Goal: Task Accomplishment & Management: Complete application form

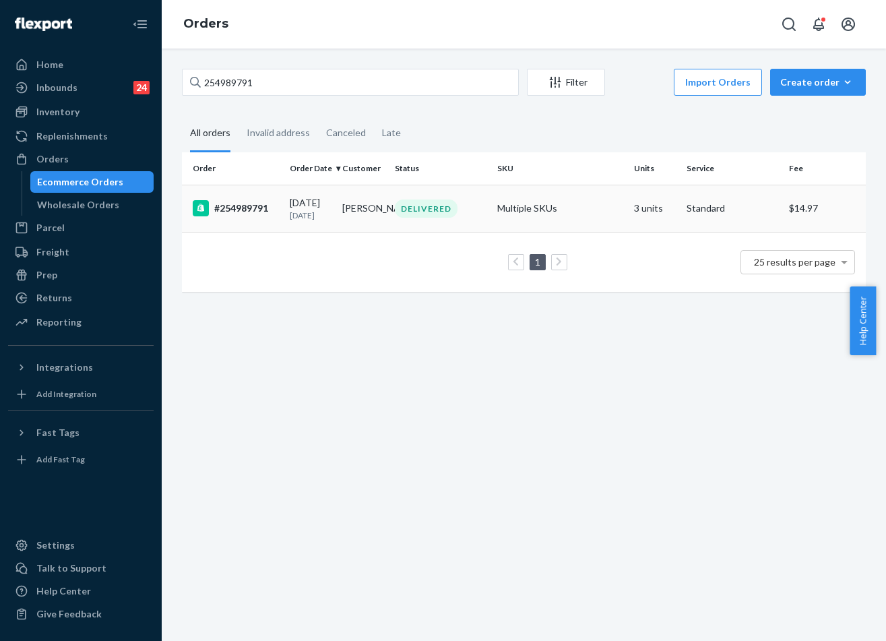
type input "254989791"
click at [429, 210] on div "DELIVERED" at bounding box center [426, 208] width 63 height 18
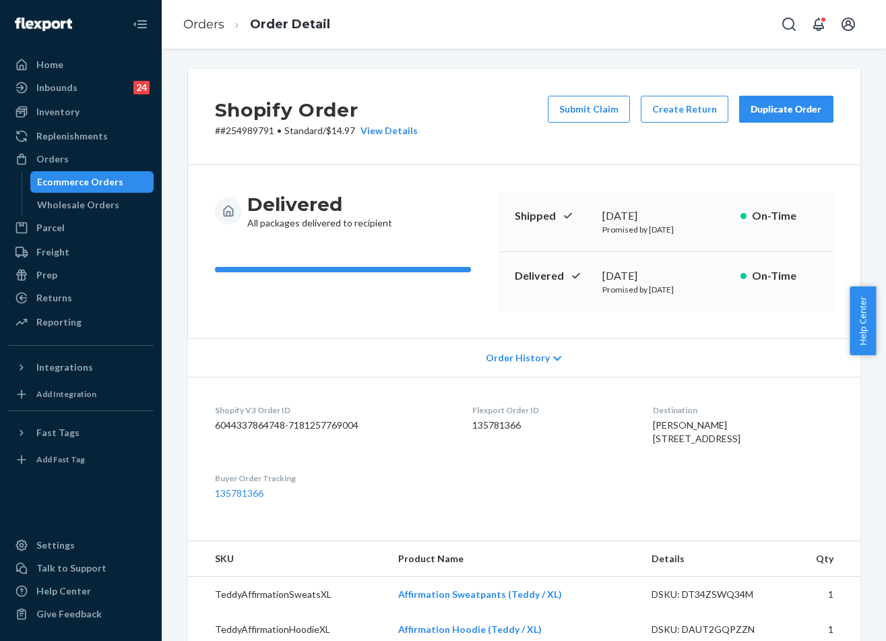
drag, startPoint x: 790, startPoint y: 112, endPoint x: 622, endPoint y: 138, distance: 169.8
click at [635, 158] on div "Shopify Order # #254989791 • Standard / $14.97 View Details Submit Claim Create…" at bounding box center [524, 117] width 673 height 96
click at [615, 106] on button "Submit Claim" at bounding box center [589, 109] width 82 height 27
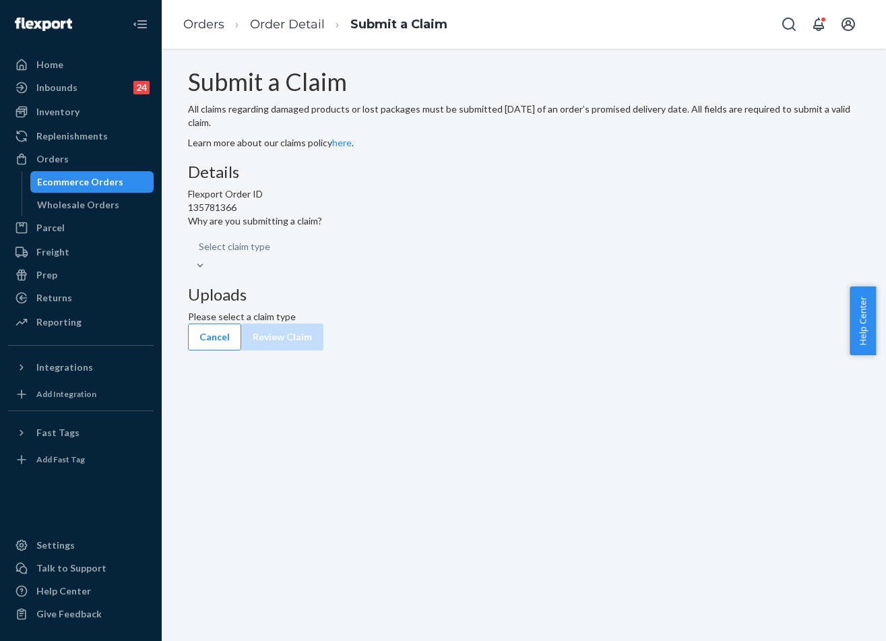
click at [395, 272] on div "Select claim type" at bounding box center [524, 254] width 673 height 38
click at [403, 272] on div "Select claim type" at bounding box center [524, 254] width 673 height 38
click at [617, 323] on div "Uploads Please select a claim type" at bounding box center [524, 305] width 673 height 38
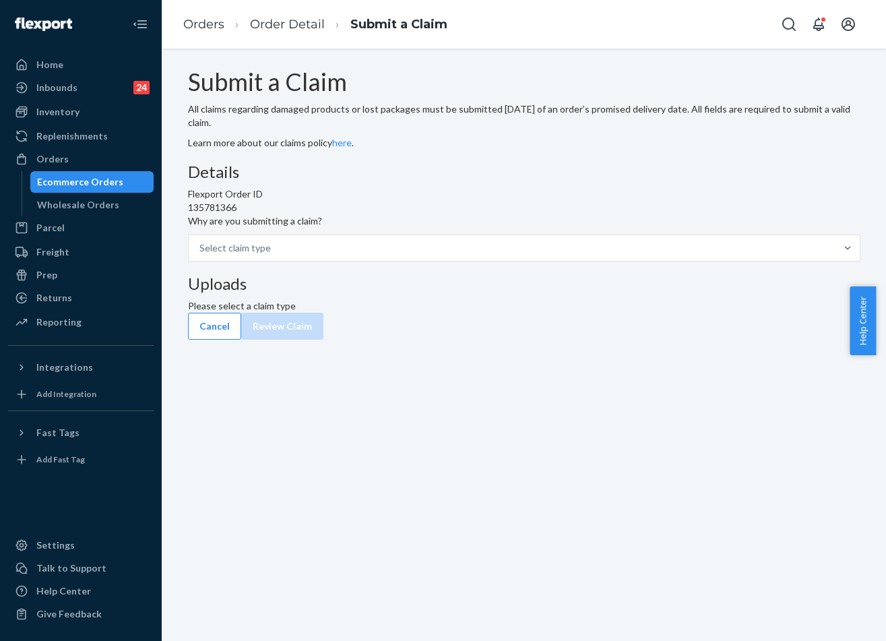
click at [388, 228] on span "Why are you submitting a claim?" at bounding box center [524, 220] width 673 height 13
click at [272, 255] on input "Why are you submitting a claim? Select claim type" at bounding box center [271, 247] width 1 height 13
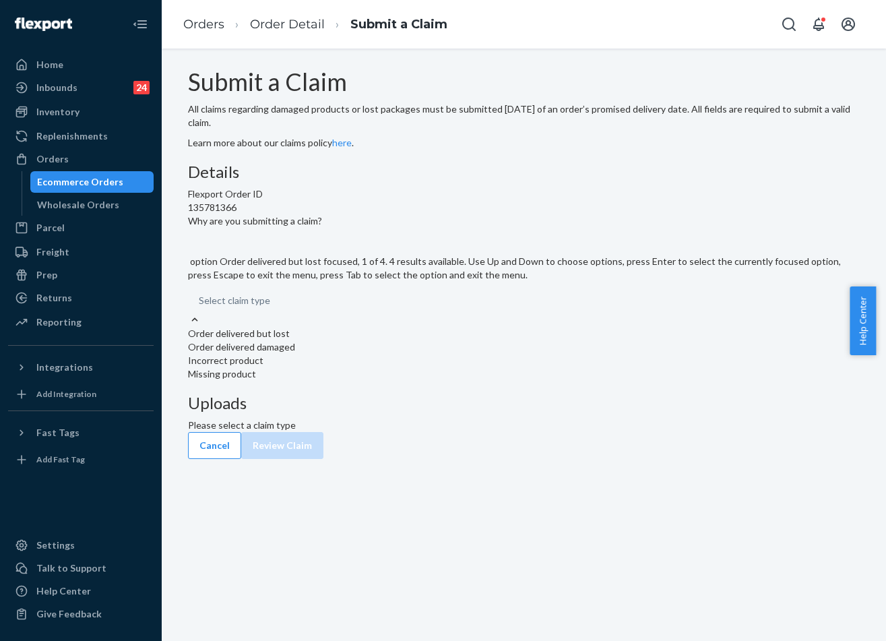
click at [389, 313] on div "Select claim type" at bounding box center [524, 300] width 673 height 24
click at [272, 307] on input "Why are you submitting a claim? option Order delivered but lost focused, 1 of 4…" at bounding box center [270, 300] width 1 height 13
click at [396, 340] on div "Order delivered but lost" at bounding box center [524, 333] width 673 height 13
click at [272, 307] on input "Why are you submitting a claim? option Order delivered but lost focused, 1 of 4…" at bounding box center [270, 300] width 1 height 13
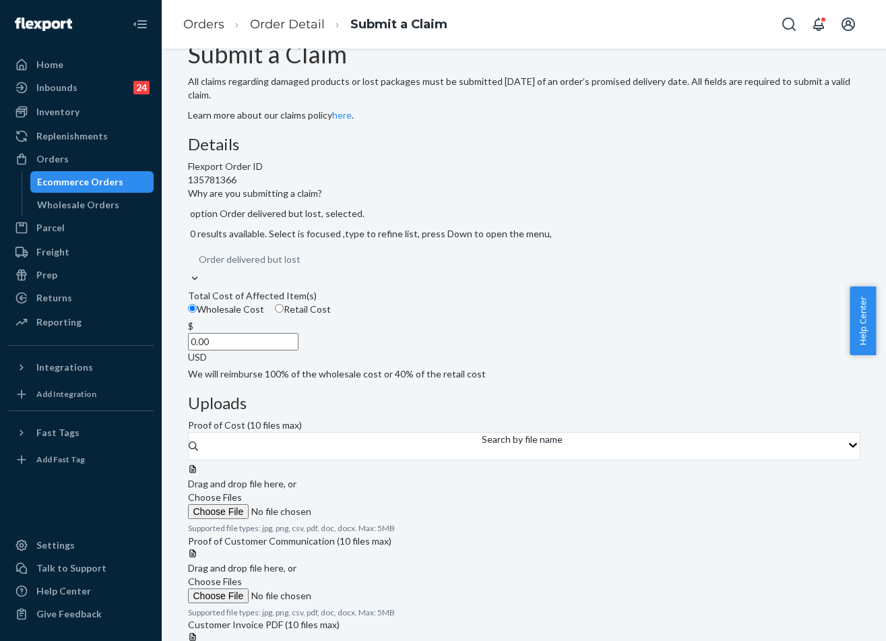
scroll to position [22, 0]
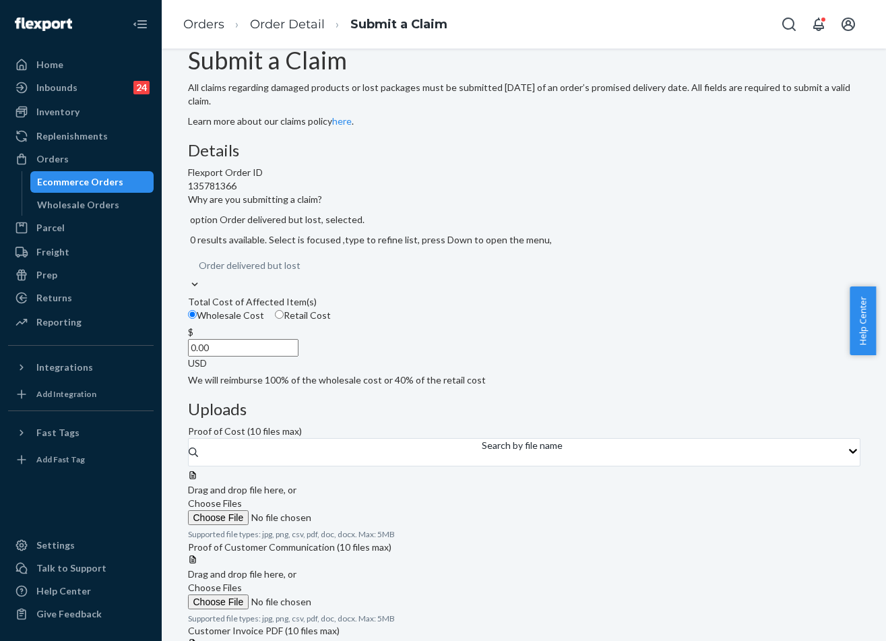
click at [299, 356] on input "0.00" at bounding box center [243, 348] width 111 height 18
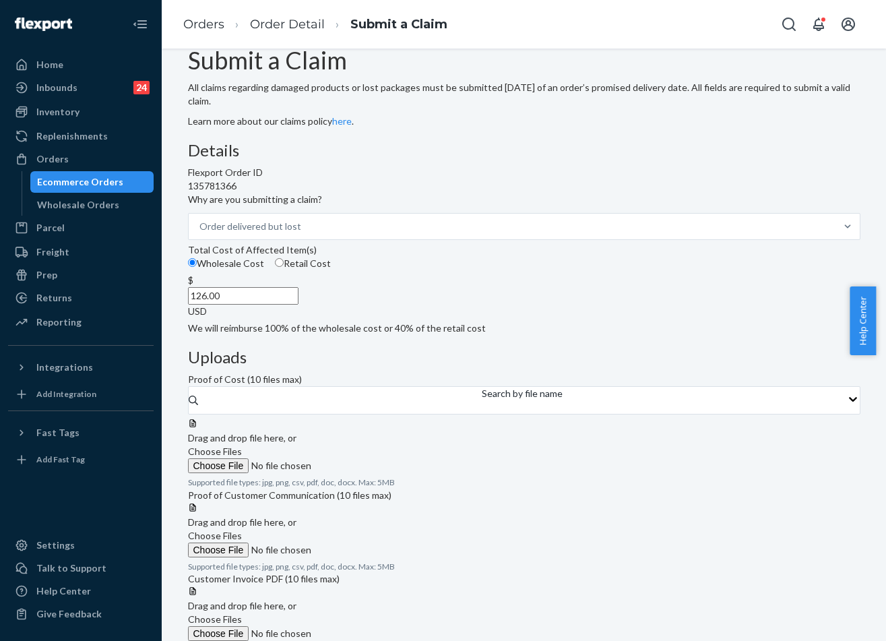
type input "126.00"
click at [242, 445] on span "Choose Files" at bounding box center [215, 450] width 54 height 11
click at [371, 458] on input "Choose Files" at bounding box center [279, 465] width 183 height 15
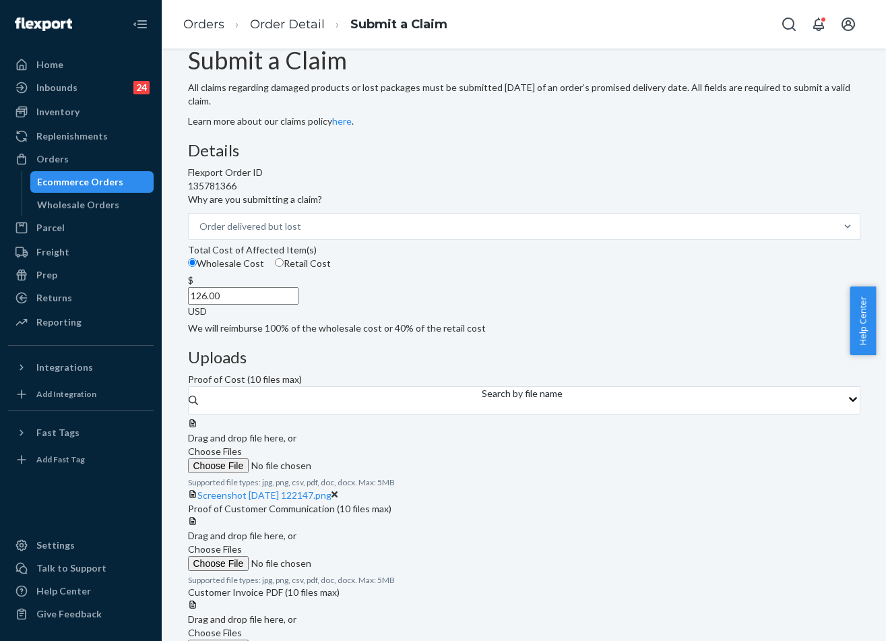
click at [242, 445] on span "Choose Files" at bounding box center [215, 450] width 54 height 11
click at [371, 458] on input "Choose Files" at bounding box center [279, 465] width 183 height 15
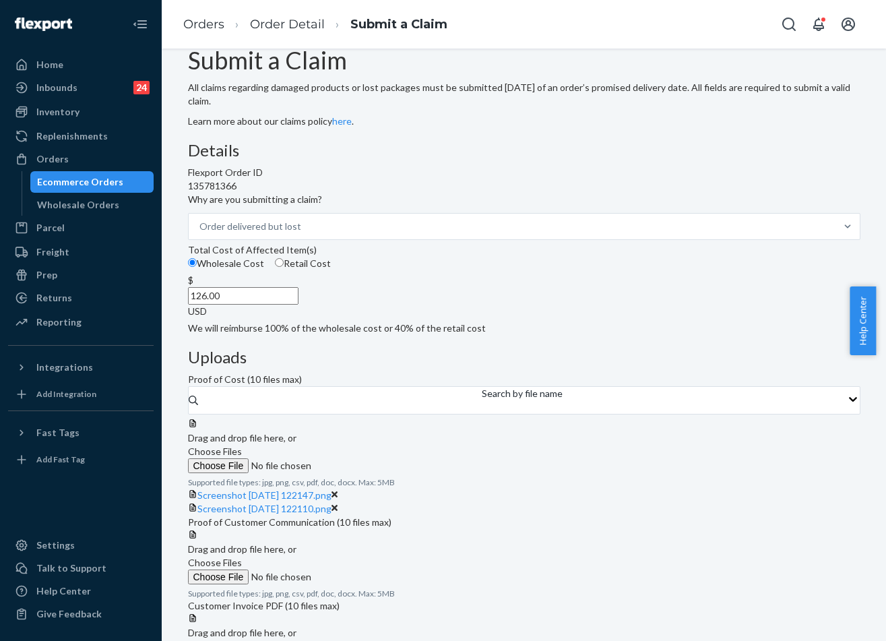
click at [242, 445] on span "Choose Files" at bounding box center [215, 450] width 54 height 11
click at [371, 458] on input "Choose Files" at bounding box center [279, 465] width 183 height 15
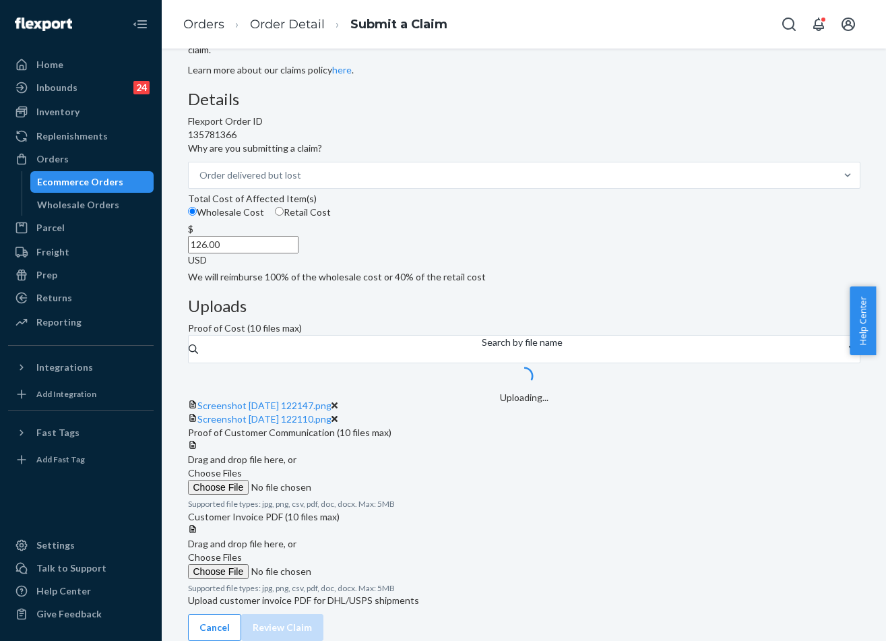
scroll to position [329, 0]
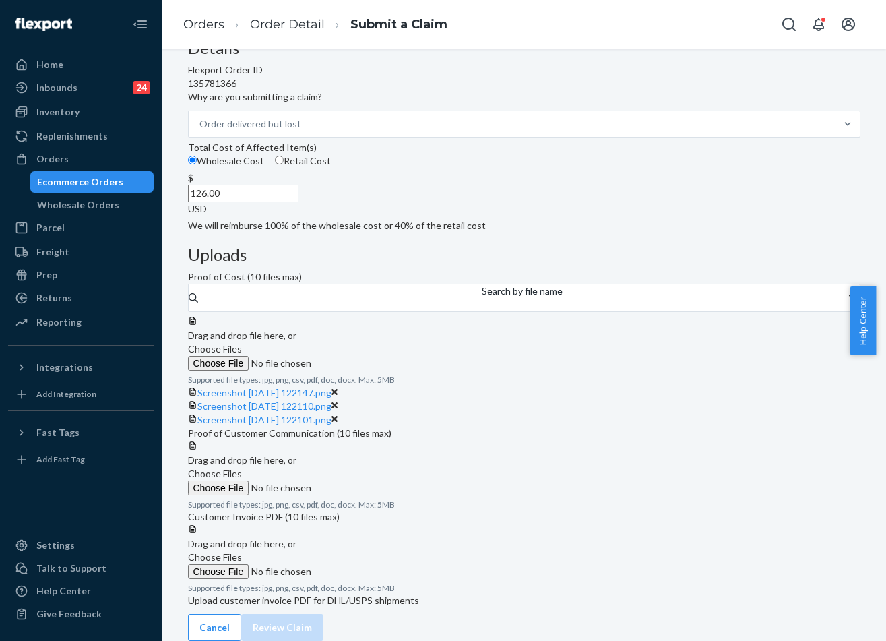
click at [242, 468] on span "Choose Files" at bounding box center [215, 473] width 54 height 11
click at [371, 480] on input "Choose Files" at bounding box center [279, 487] width 183 height 15
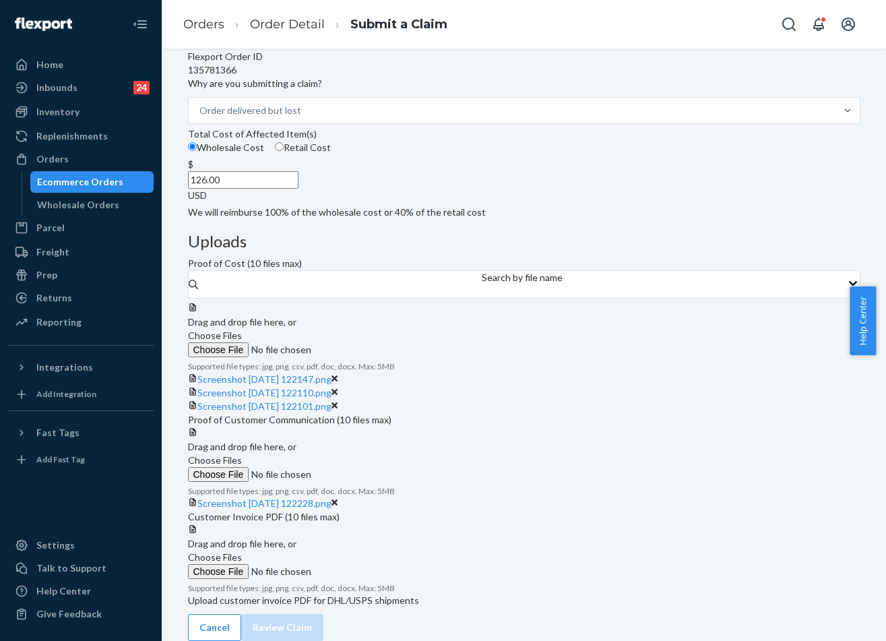
scroll to position [434, 0]
click at [242, 551] on span "Choose Files" at bounding box center [215, 556] width 54 height 11
click at [371, 564] on input "Choose Files" at bounding box center [279, 571] width 183 height 15
click at [371, 551] on label "Choose Files" at bounding box center [279, 565] width 183 height 28
click at [371, 564] on input "Choose Files" at bounding box center [279, 571] width 183 height 15
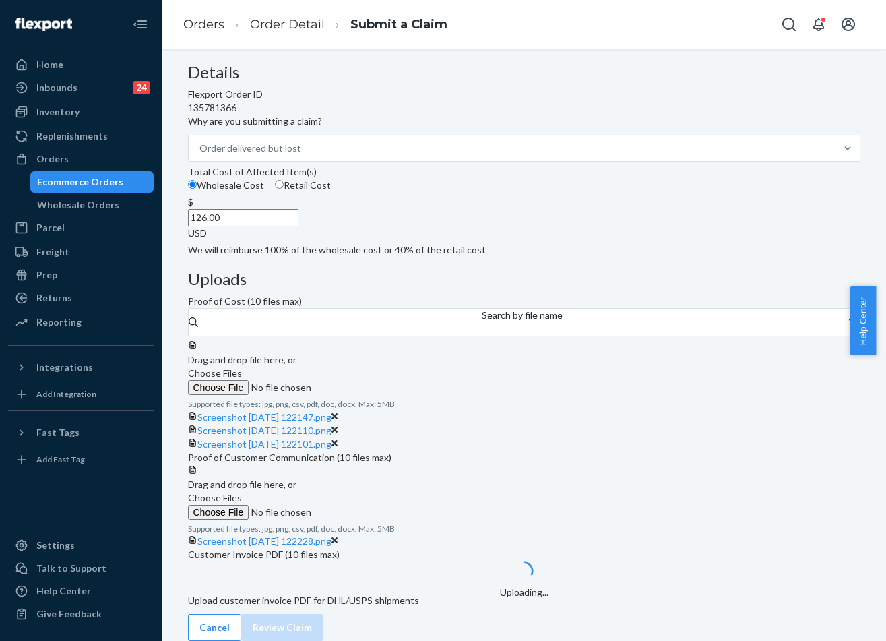
click at [821, 423] on div "Submit a Claim All claims regarding damaged products or lost packages must be s…" at bounding box center [524, 288] width 673 height 638
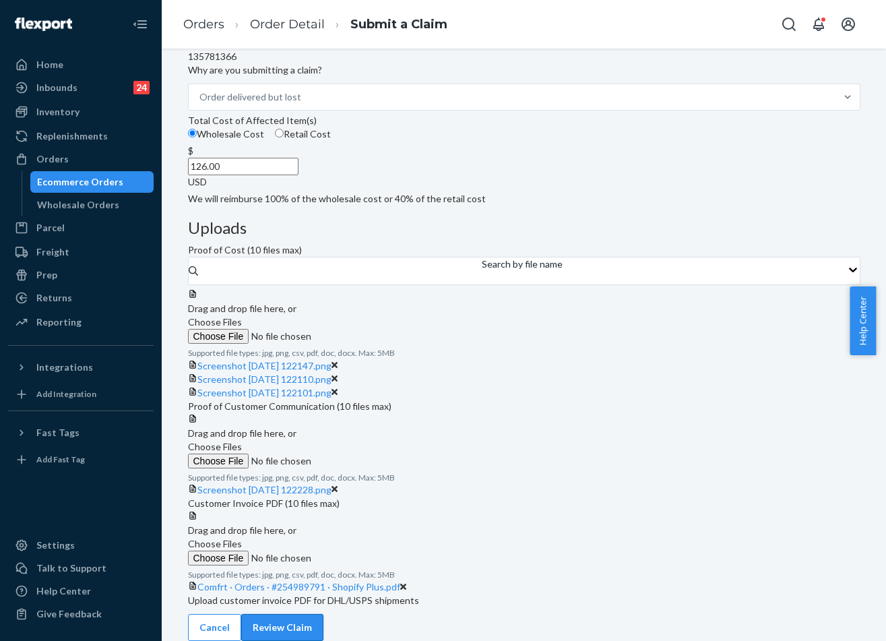
click at [323, 614] on button "Review Claim" at bounding box center [282, 627] width 82 height 27
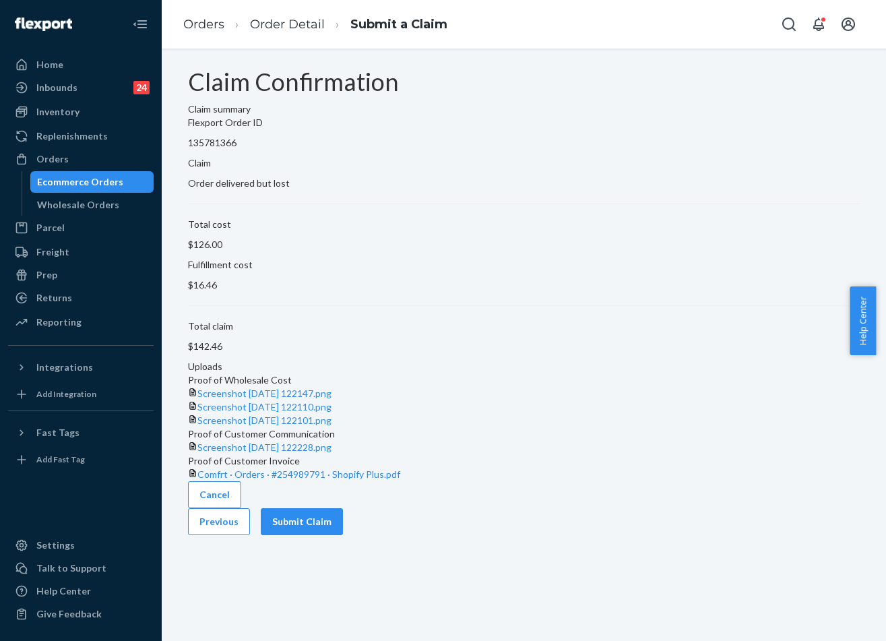
scroll to position [66, 0]
click at [343, 535] on button "Submit Claim" at bounding box center [302, 521] width 82 height 27
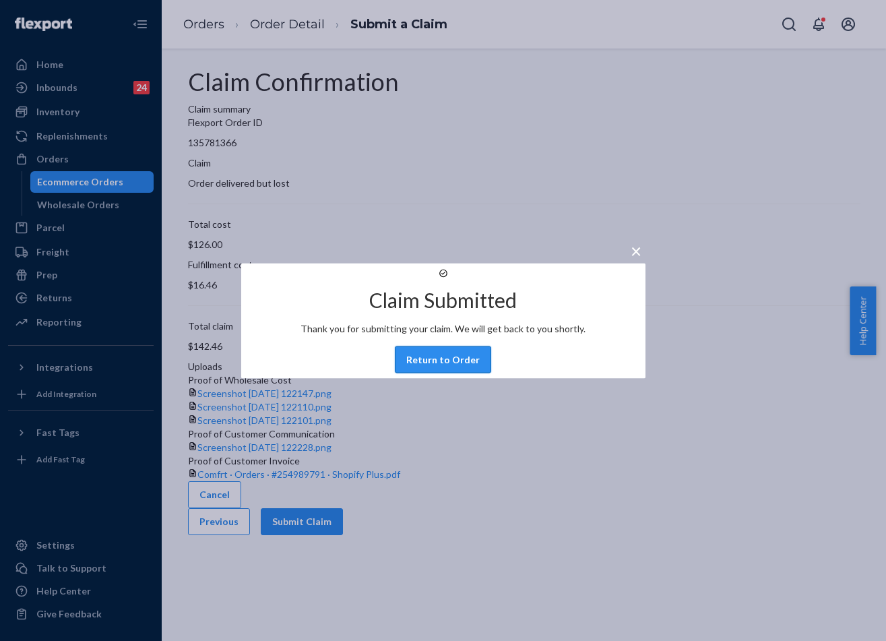
click at [454, 373] on button "Return to Order" at bounding box center [443, 359] width 96 height 27
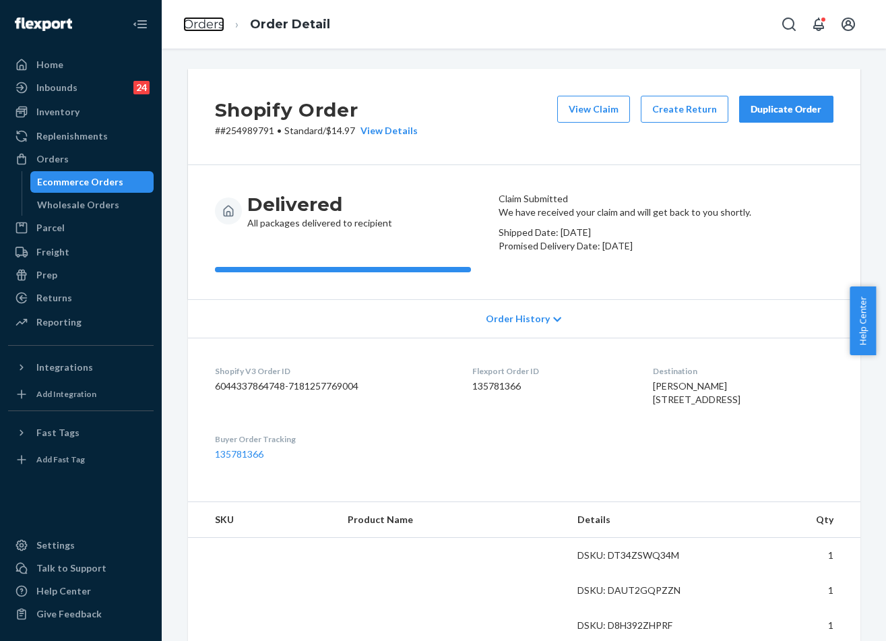
click at [214, 27] on link "Orders" at bounding box center [203, 24] width 41 height 15
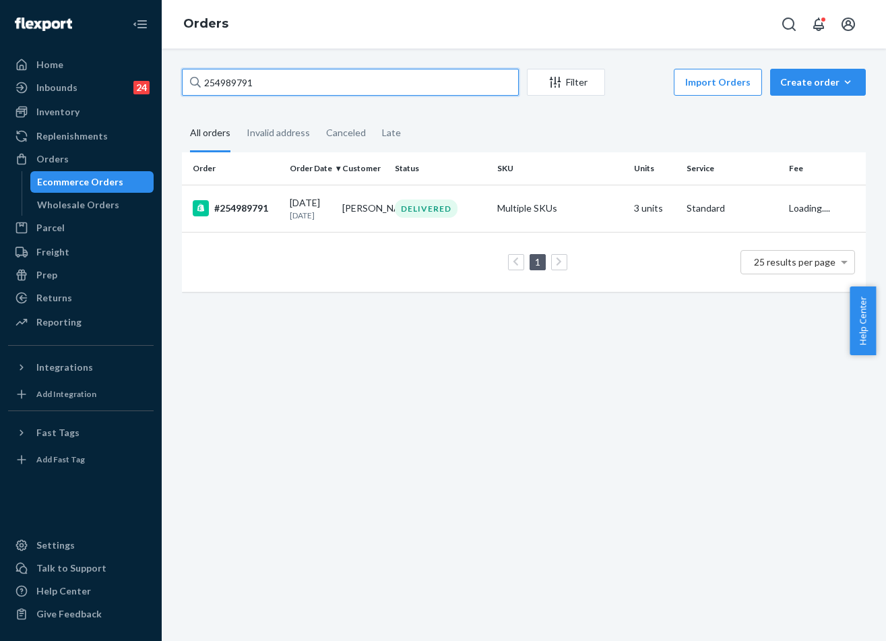
click at [332, 76] on input "254989791" at bounding box center [350, 82] width 337 height 27
paste input "#25526100"
type input "#255261001"
click at [381, 194] on td "[PERSON_NAME]" at bounding box center [363, 208] width 53 height 47
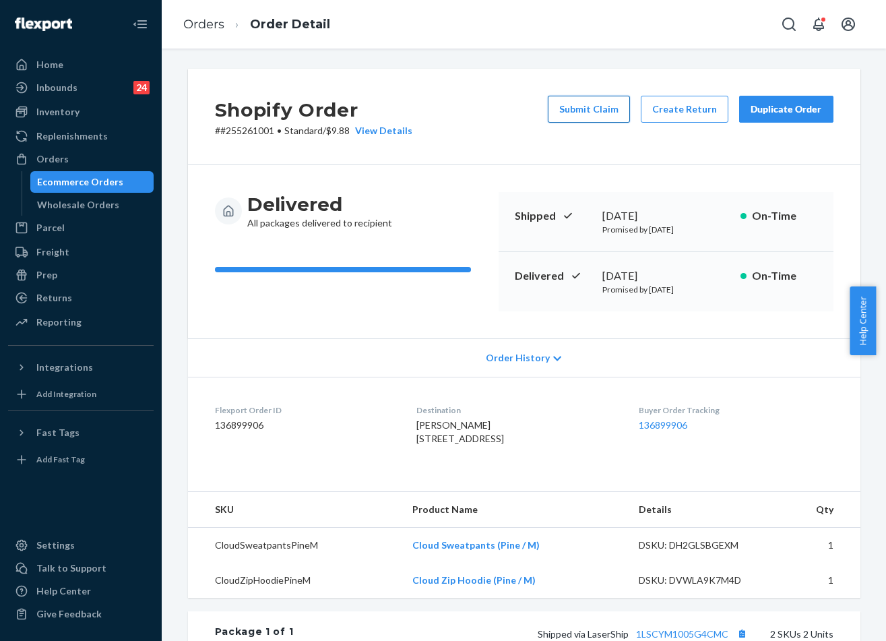
click at [598, 102] on button "Submit Claim" at bounding box center [589, 109] width 82 height 27
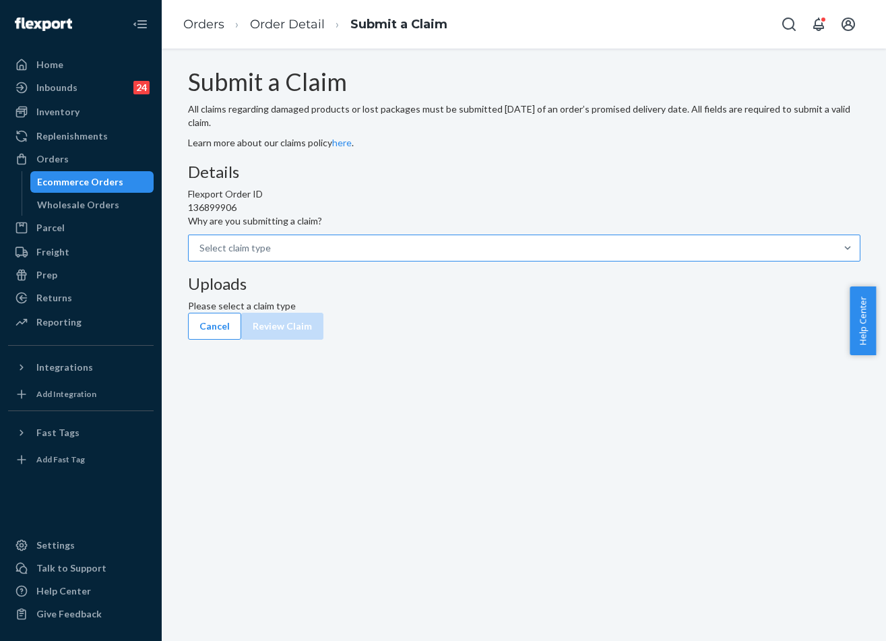
click at [430, 260] on div "Select claim type" at bounding box center [512, 248] width 647 height 24
click at [272, 255] on input "Why are you submitting a claim? Select claim type" at bounding box center [271, 247] width 1 height 13
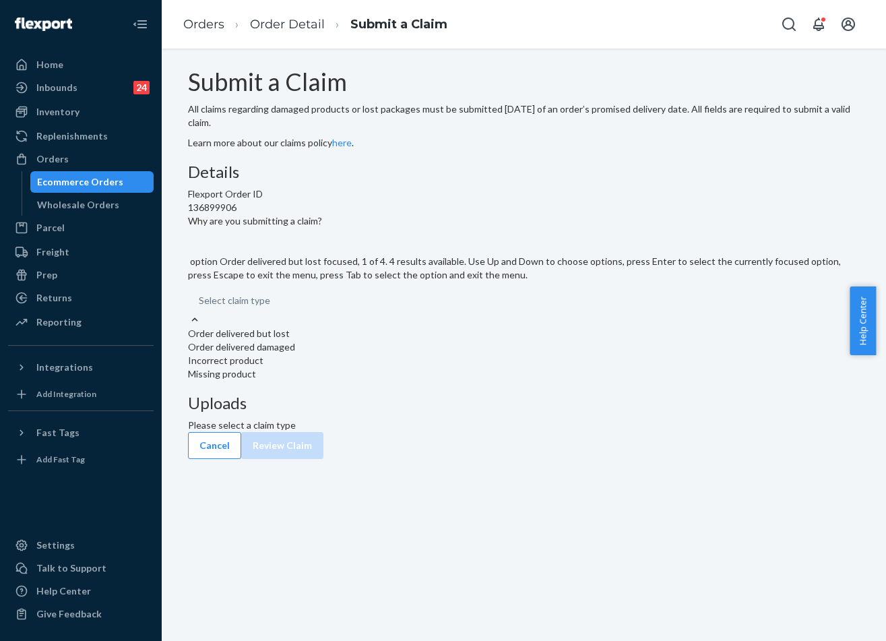
click at [398, 340] on div "Order delivered but lost" at bounding box center [524, 333] width 673 height 13
click at [272, 307] on input "Why are you submitting a claim? option Order delivered but lost focused, 1 of 4…" at bounding box center [270, 300] width 1 height 13
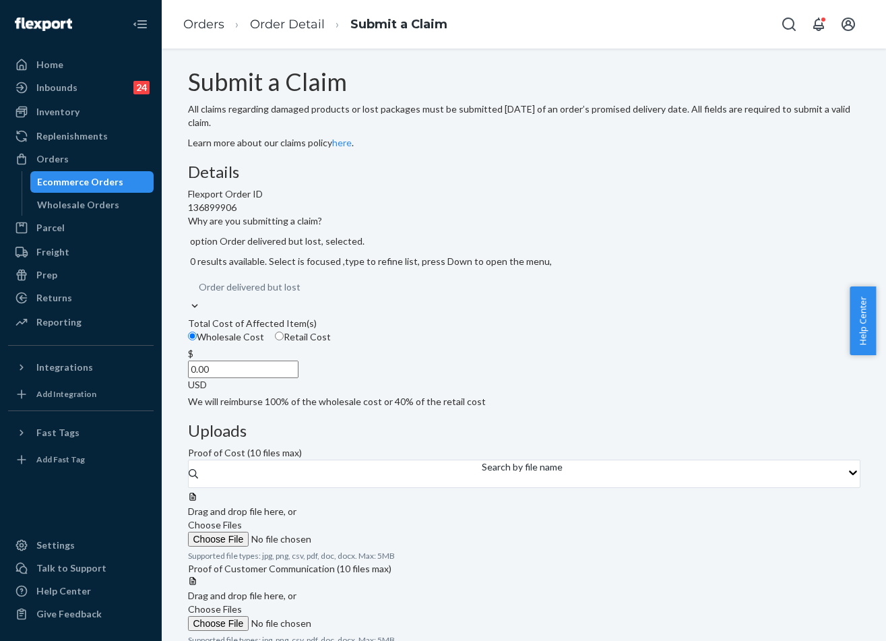
click at [628, 491] on div at bounding box center [524, 491] width 673 height 0
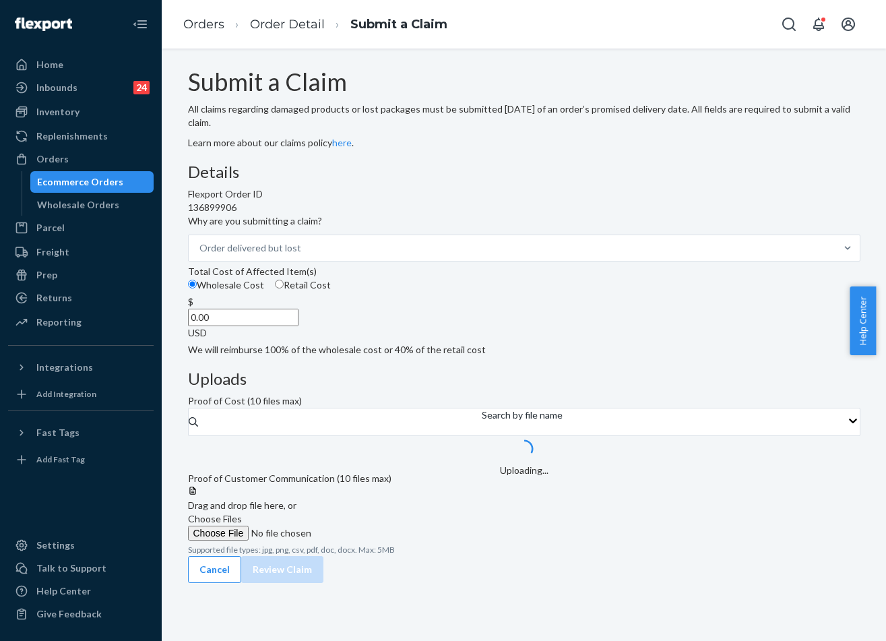
click at [299, 326] on input "0.00" at bounding box center [243, 318] width 111 height 18
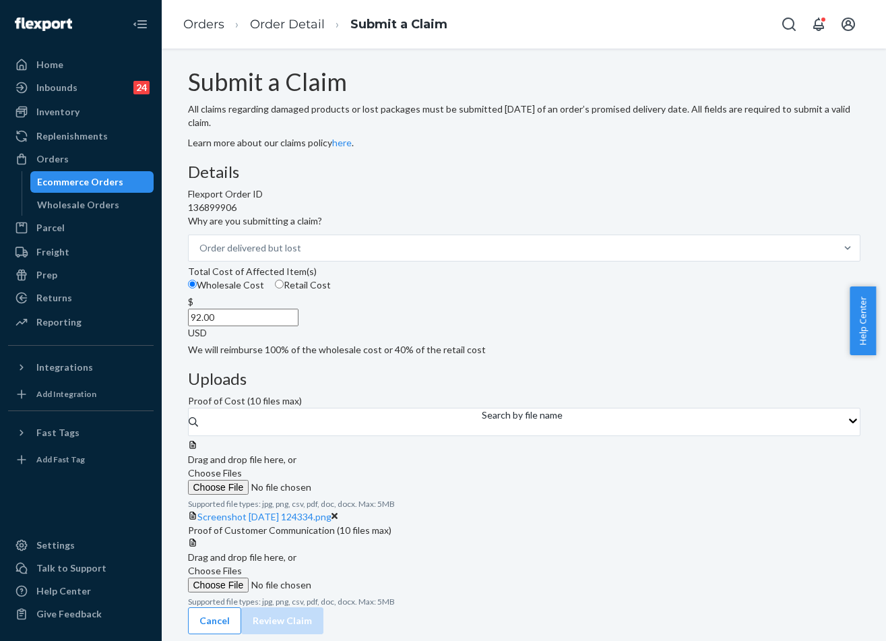
scroll to position [94, 0]
type input "92.00"
click at [242, 467] on span "Choose Files" at bounding box center [215, 472] width 54 height 11
click at [371, 480] on input "Choose Files" at bounding box center [279, 487] width 183 height 15
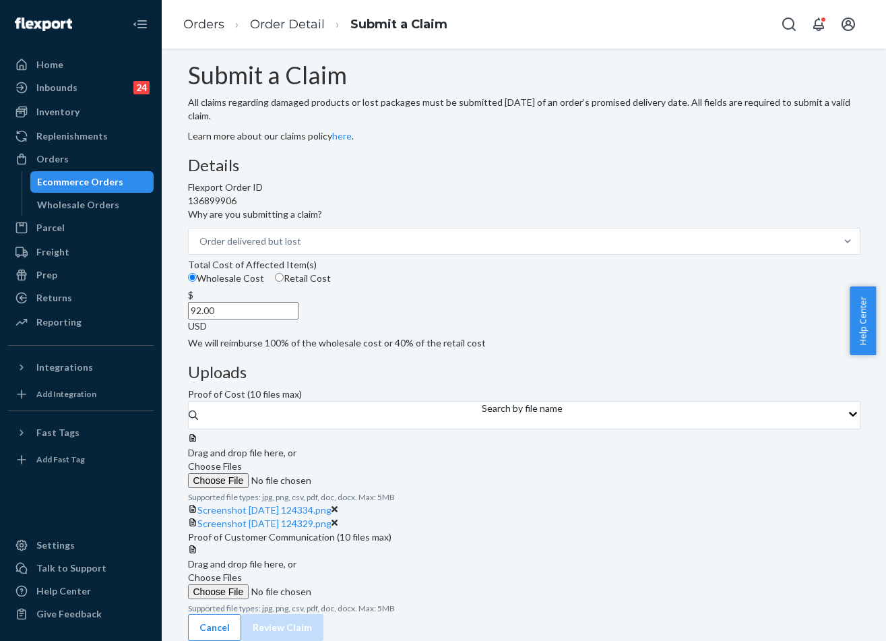
scroll to position [147, 0]
click at [242, 571] on span "Choose Files" at bounding box center [215, 576] width 54 height 11
click at [371, 584] on input "Choose Files" at bounding box center [279, 591] width 183 height 15
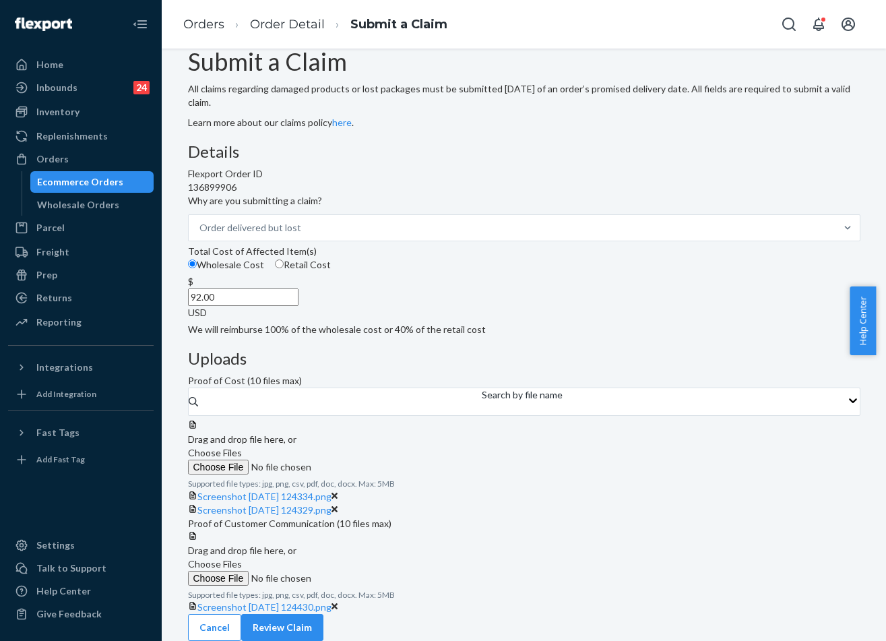
scroll to position [199, 0]
click at [323, 622] on button "Review Claim" at bounding box center [282, 627] width 82 height 27
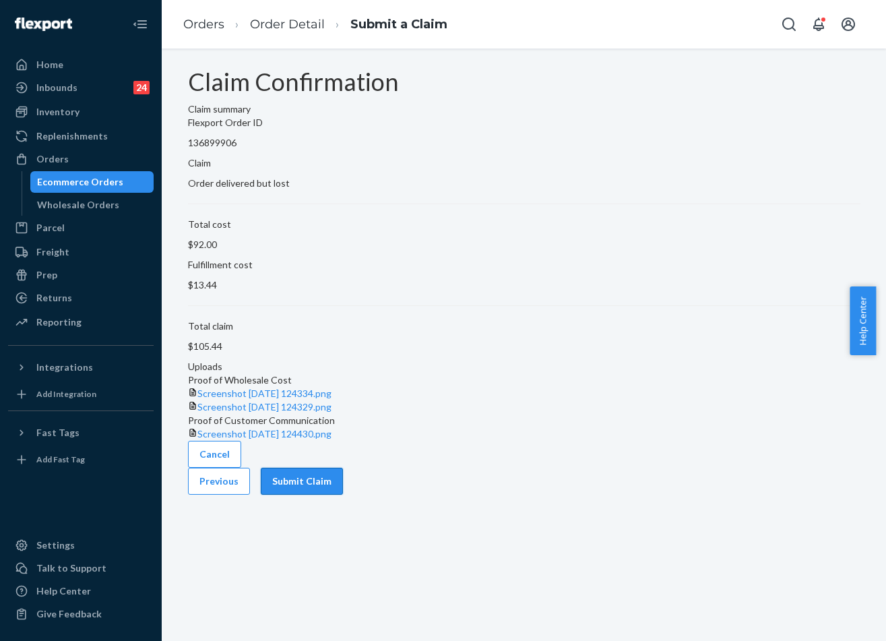
click at [343, 495] on button "Submit Claim" at bounding box center [302, 481] width 82 height 27
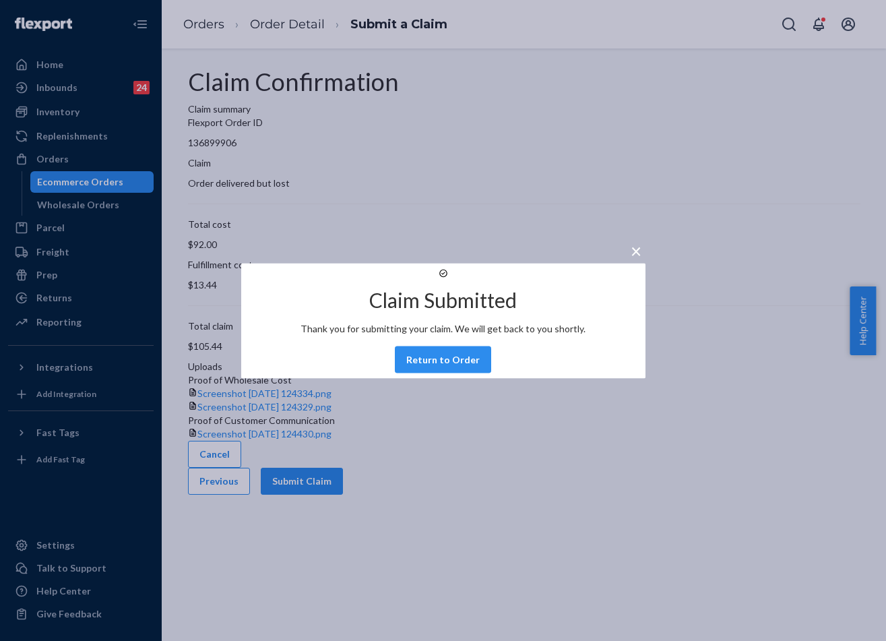
click at [420, 373] on button "Return to Order" at bounding box center [443, 359] width 96 height 27
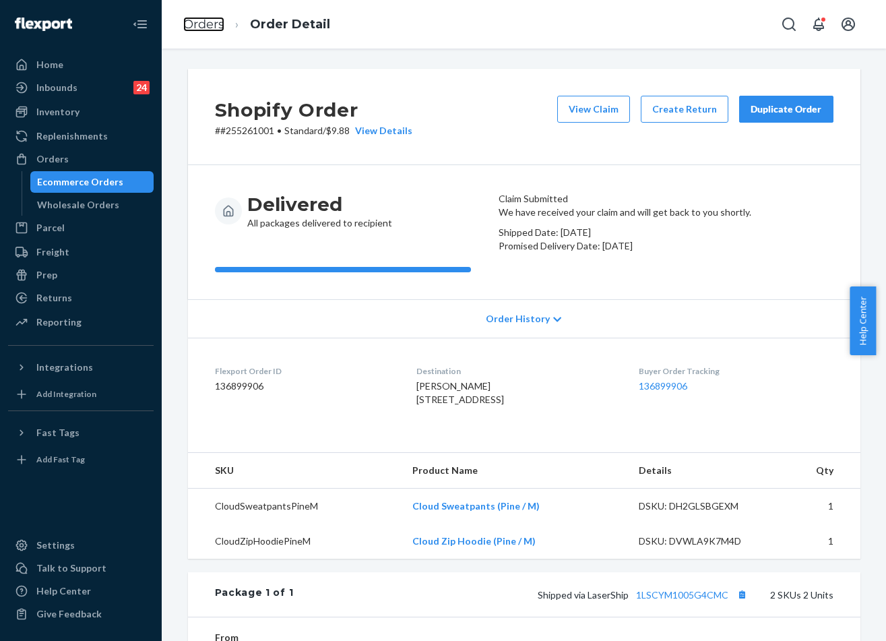
drag, startPoint x: 212, startPoint y: 26, endPoint x: 291, endPoint y: 55, distance: 84.9
click at [213, 26] on link "Orders" at bounding box center [203, 24] width 41 height 15
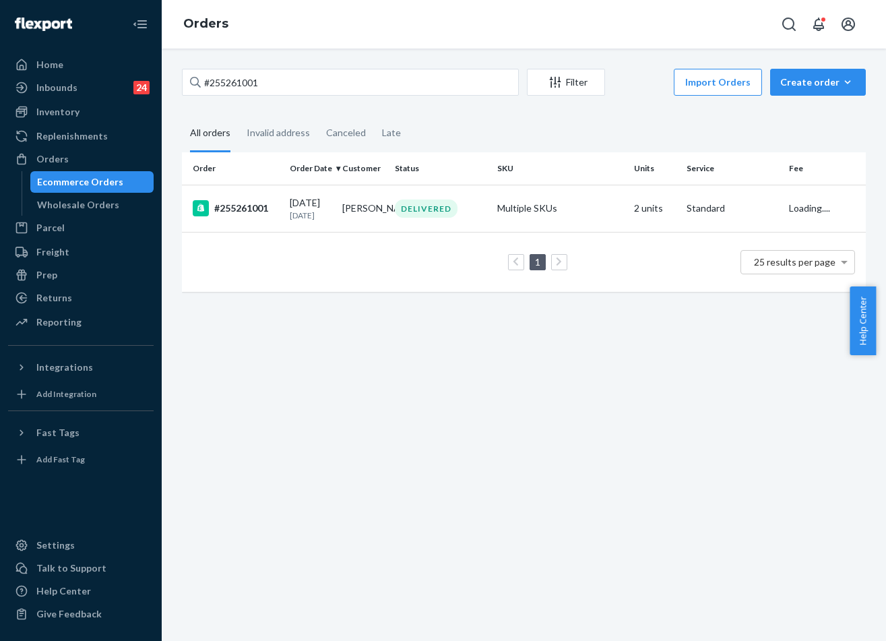
drag, startPoint x: 312, startPoint y: 49, endPoint x: 299, endPoint y: 86, distance: 38.8
click at [312, 52] on div "#255261001 Filter Import Orders Create order Ecommerce order Removal order All …" at bounding box center [524, 345] width 724 height 592
drag, startPoint x: 296, startPoint y: 100, endPoint x: 298, endPoint y: 93, distance: 6.9
click at [298, 100] on div "#255261001 Filter Import Orders Create order Ecommerce order Removal order All …" at bounding box center [524, 187] width 704 height 237
click at [298, 81] on input "#255261001" at bounding box center [350, 82] width 337 height 27
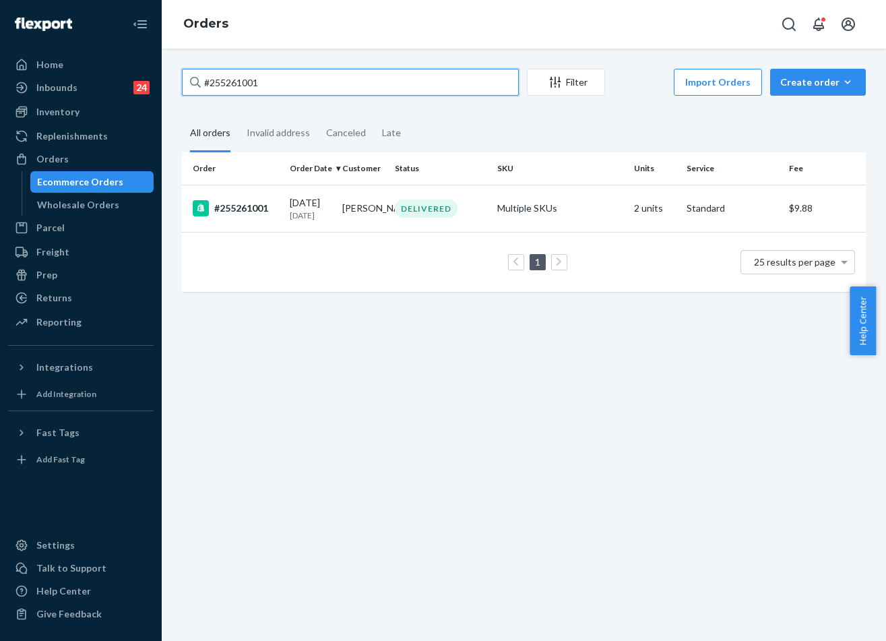
paste input "252179935"
type input "252179935"
click at [443, 215] on div "DELIVERED" at bounding box center [426, 208] width 63 height 18
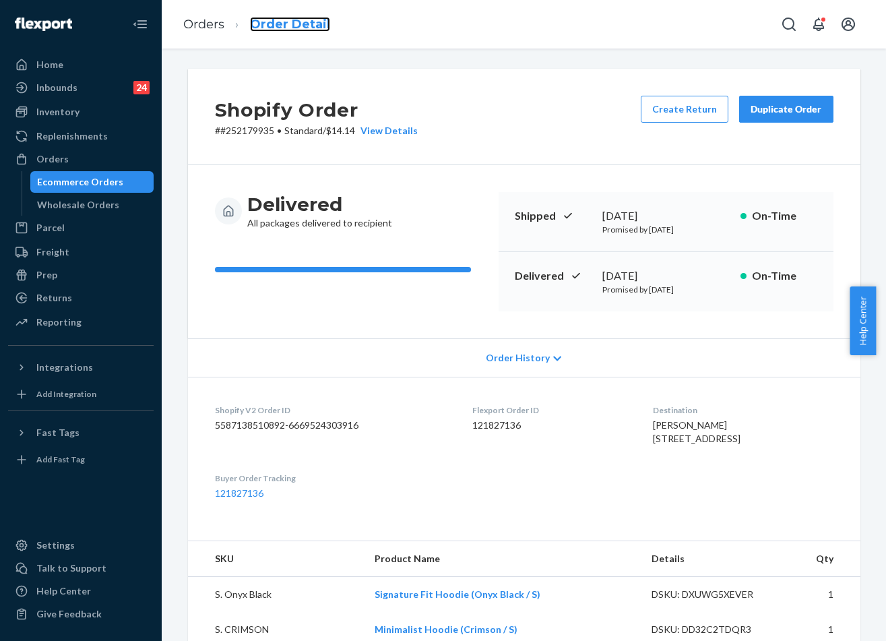
click at [276, 26] on link "Order Detail" at bounding box center [290, 24] width 80 height 15
click at [225, 32] on li "Order Detail" at bounding box center [277, 24] width 106 height 18
click at [214, 18] on link "Orders" at bounding box center [203, 24] width 41 height 15
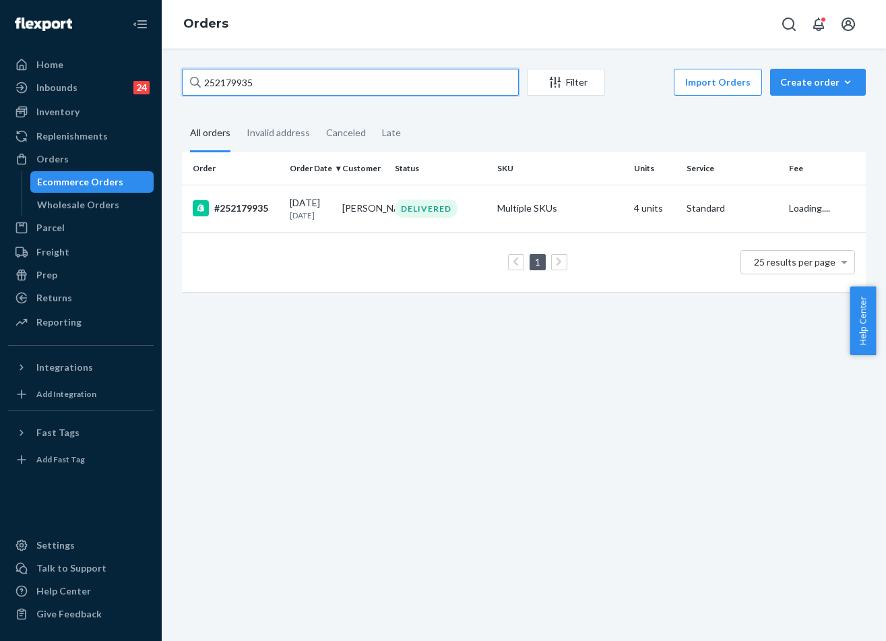
click at [313, 77] on input "252179935" at bounding box center [350, 82] width 337 height 27
paste input "80342"
type input "252180342"
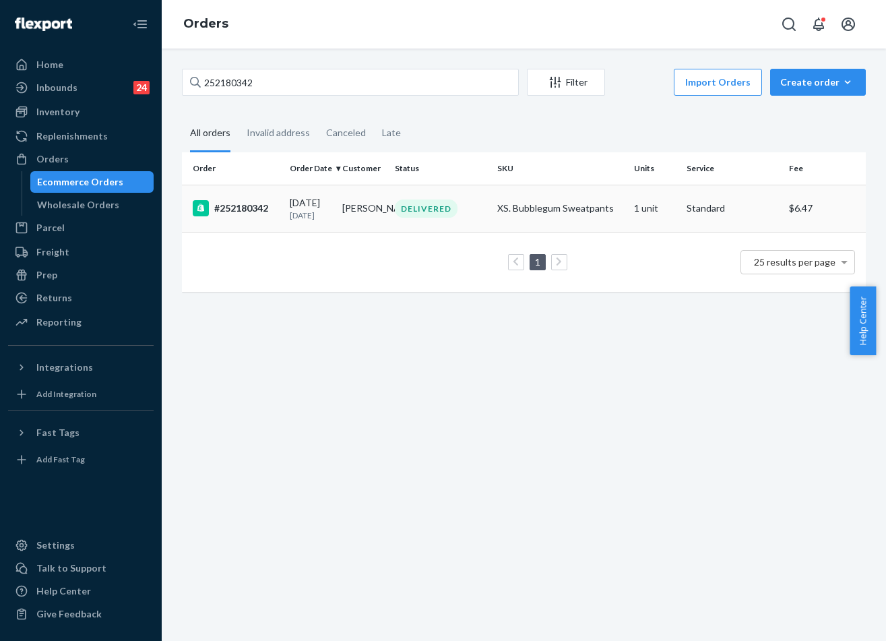
click at [433, 197] on td "DELIVERED" at bounding box center [440, 208] width 102 height 47
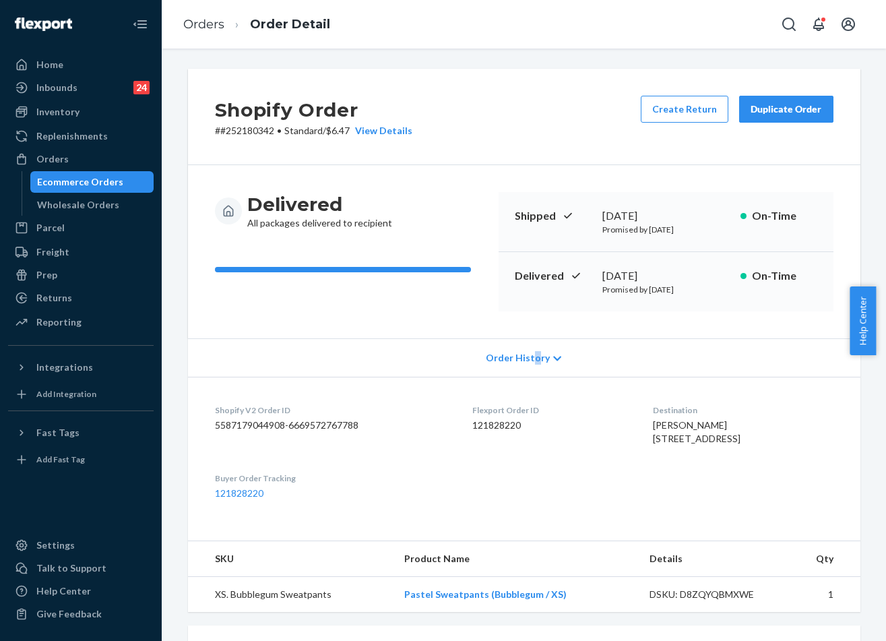
click at [532, 359] on span "Order History" at bounding box center [518, 357] width 64 height 13
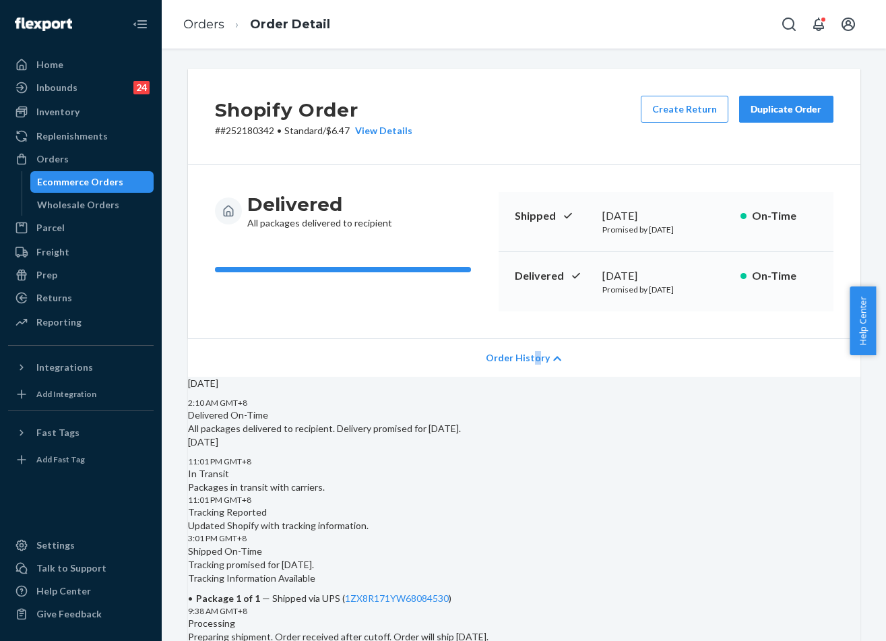
click at [532, 359] on span "Order History" at bounding box center [518, 357] width 64 height 13
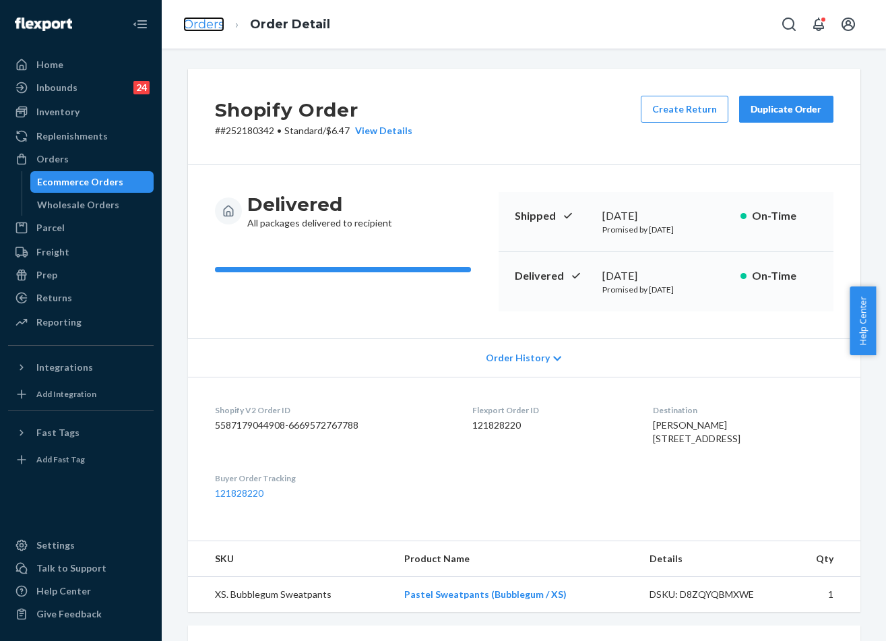
click at [215, 22] on link "Orders" at bounding box center [203, 24] width 41 height 15
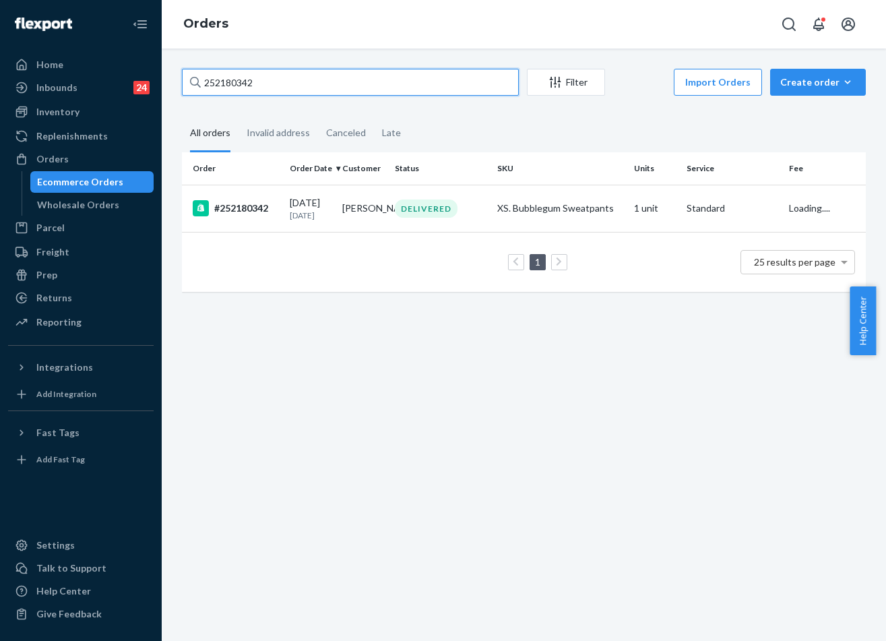
drag, startPoint x: 325, startPoint y: 77, endPoint x: 334, endPoint y: 88, distance: 13.9
click at [326, 78] on input "252180342" at bounding box center [350, 82] width 337 height 27
paste input "379976"
type input "252379976"
click at [383, 188] on td "[PERSON_NAME]" at bounding box center [363, 208] width 53 height 47
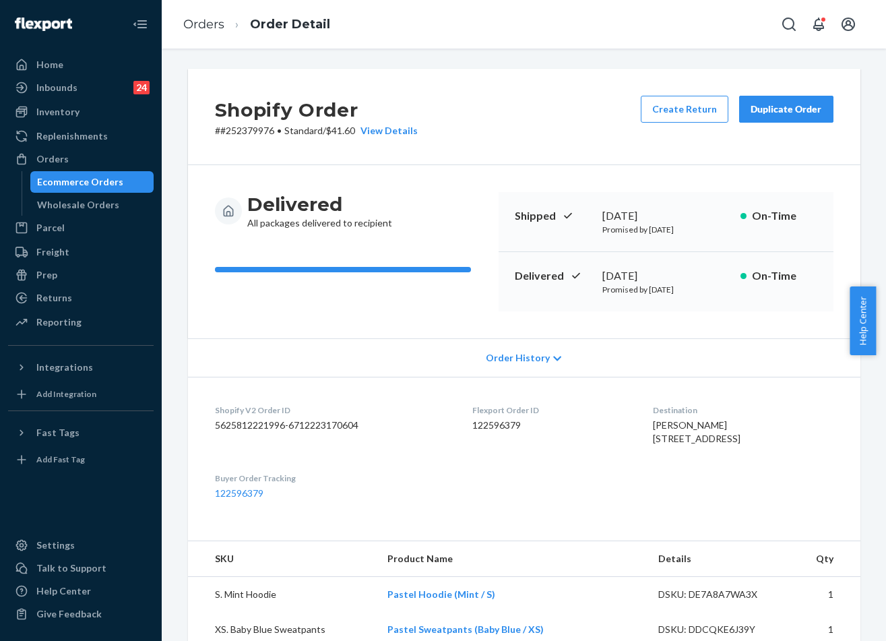
click at [542, 331] on div "Delivered All packages delivered to recipient Shipped [DATE] Promised by [DATE]…" at bounding box center [524, 251] width 673 height 173
click at [543, 346] on div "Order History" at bounding box center [524, 357] width 673 height 38
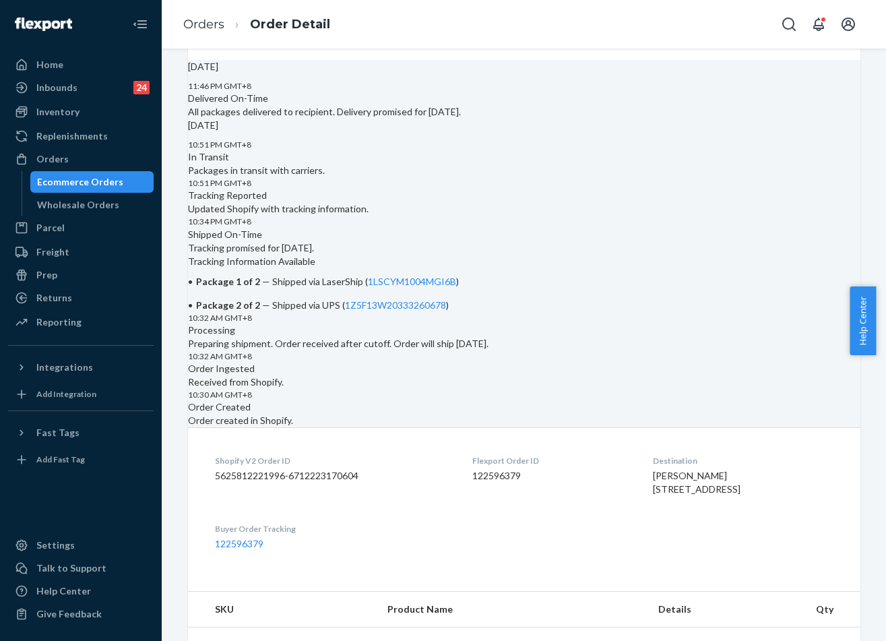
scroll to position [73, 0]
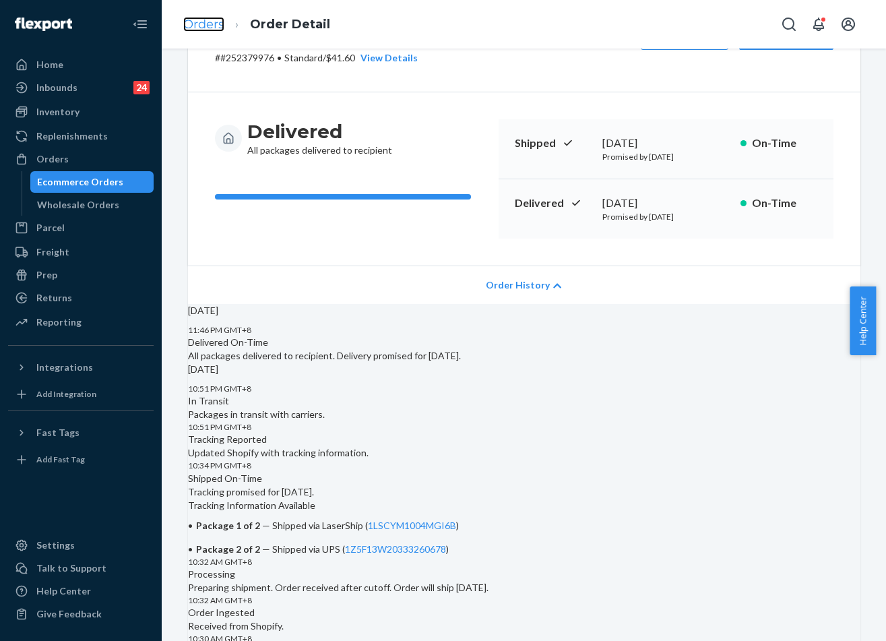
click at [206, 19] on link "Orders" at bounding box center [203, 24] width 41 height 15
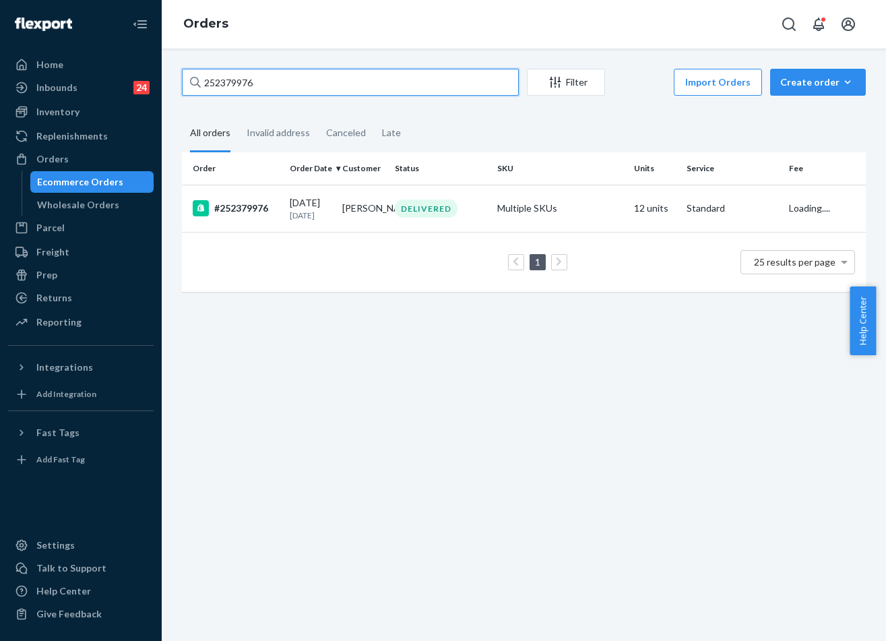
click at [328, 85] on input "252379976" at bounding box center [350, 82] width 337 height 27
paste input "179935"
type input "252179935"
click at [407, 208] on div "DELIVERED" at bounding box center [426, 208] width 63 height 18
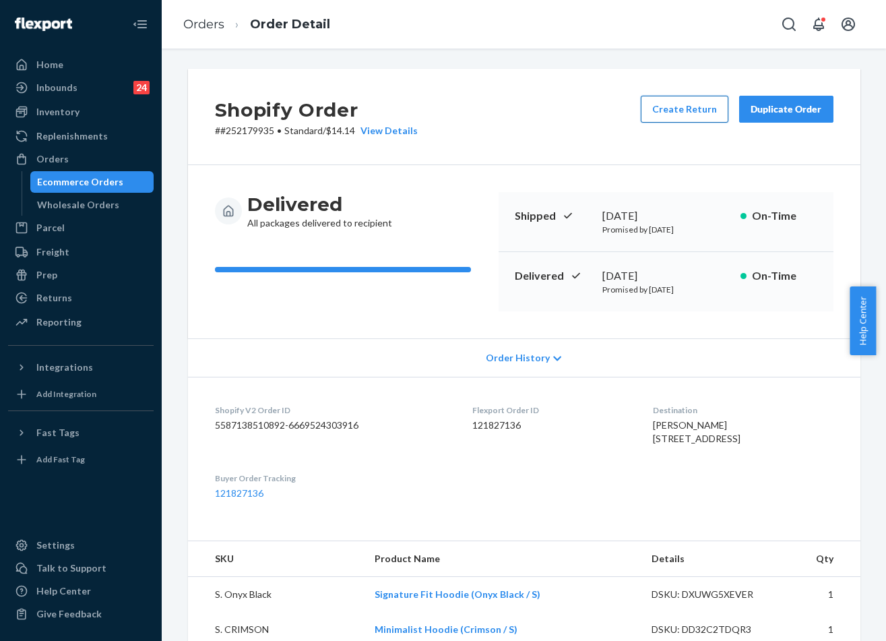
click at [660, 113] on button "Create Return" at bounding box center [685, 109] width 88 height 27
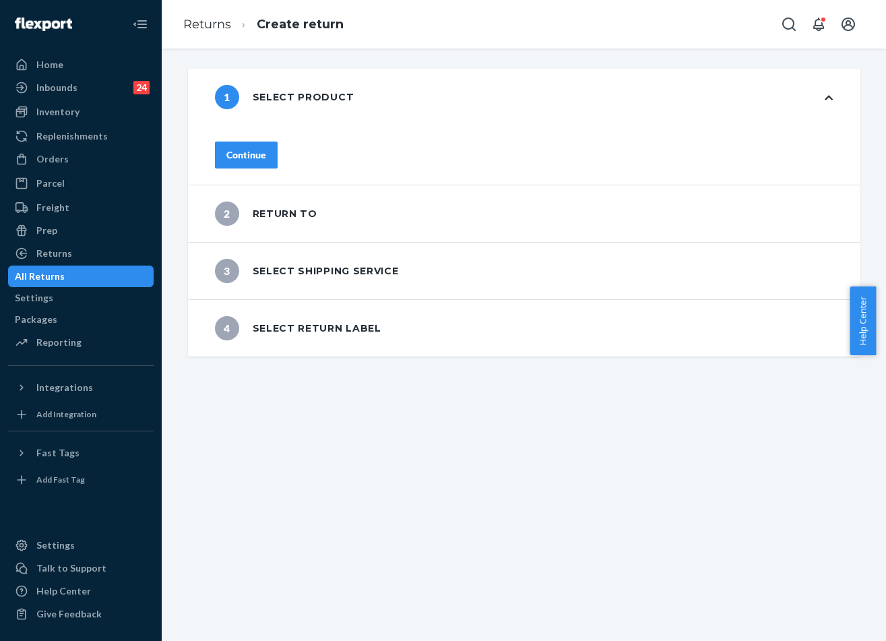
click at [278, 142] on button "Continue" at bounding box center [246, 155] width 63 height 27
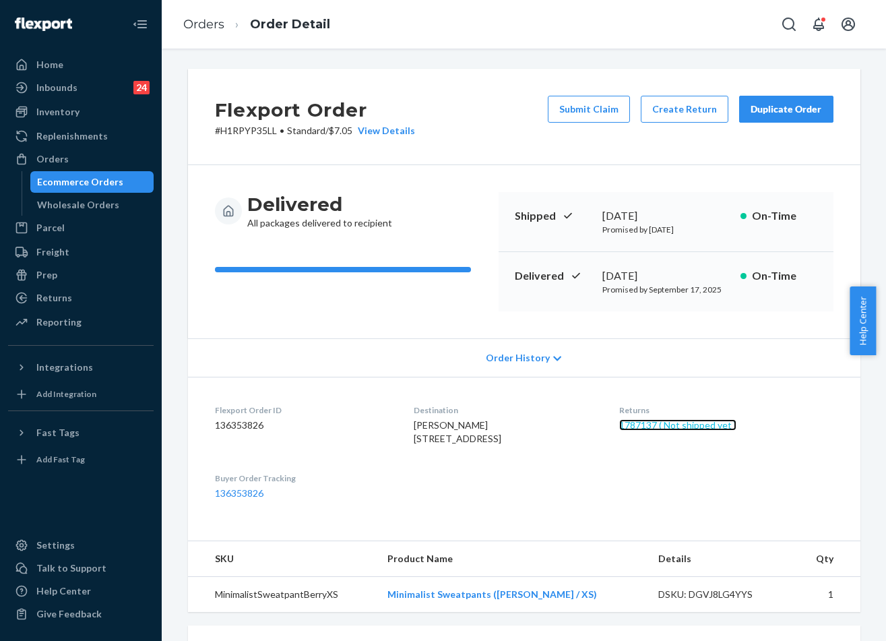
click at [659, 426] on link "1787137 ( Not shipped yet )" at bounding box center [677, 424] width 117 height 11
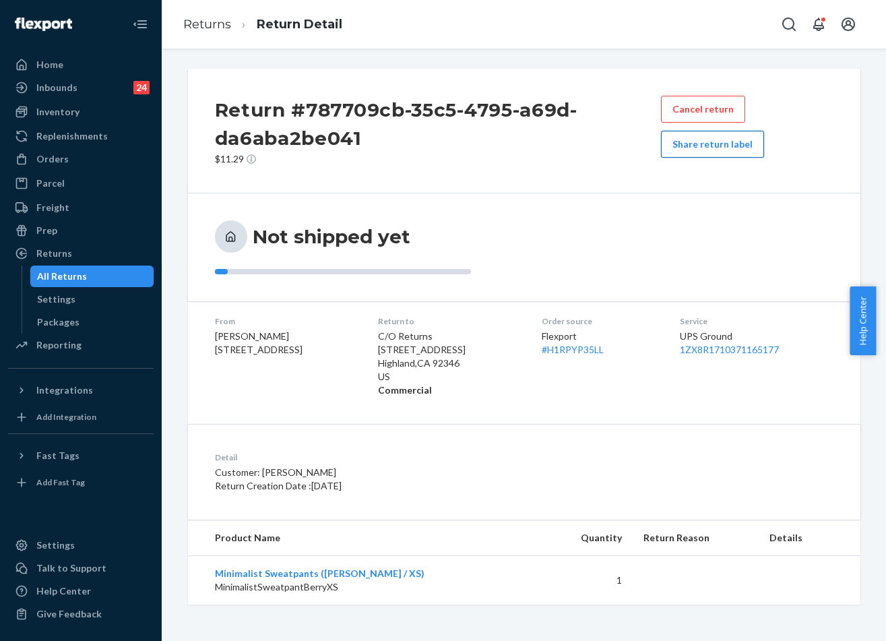
click at [697, 149] on button "Share return label" at bounding box center [712, 144] width 103 height 27
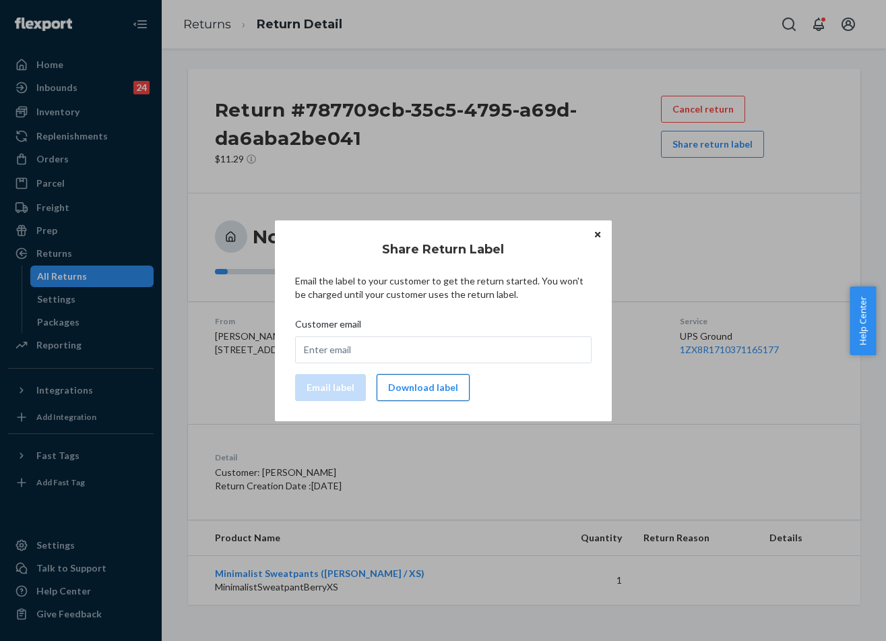
click at [442, 392] on button "Download label" at bounding box center [423, 387] width 93 height 27
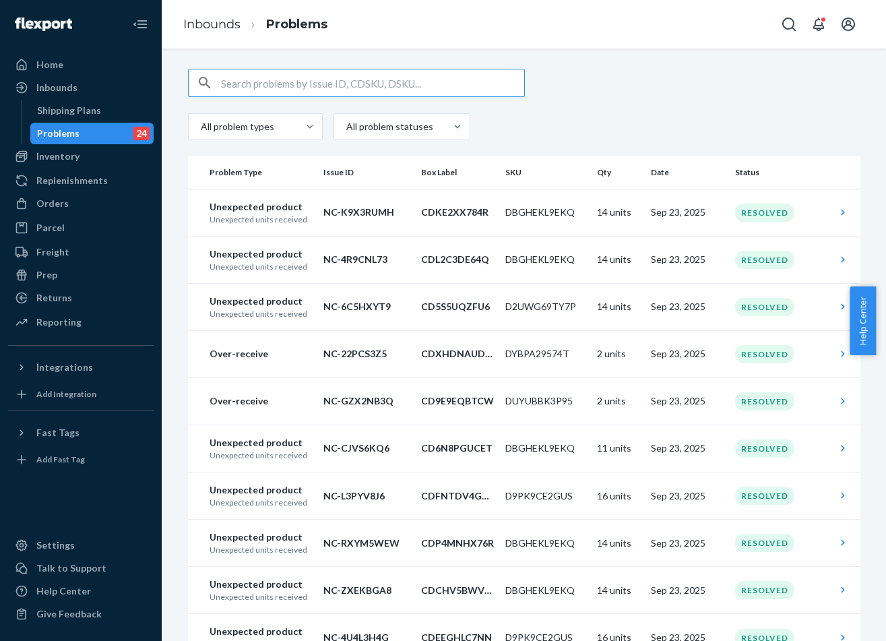
click at [276, 78] on input "text" at bounding box center [372, 82] width 303 height 27
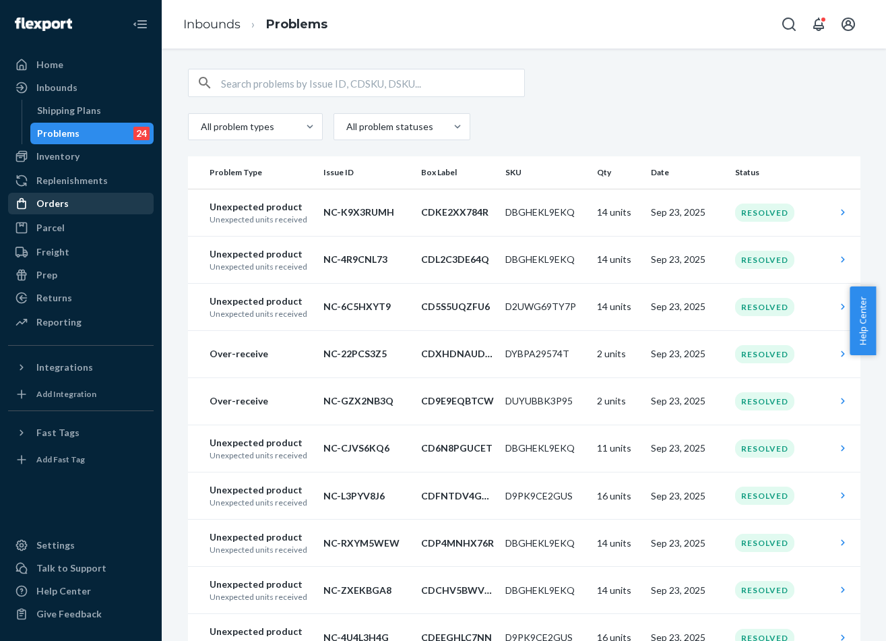
click at [63, 201] on div "Orders" at bounding box center [52, 203] width 32 height 13
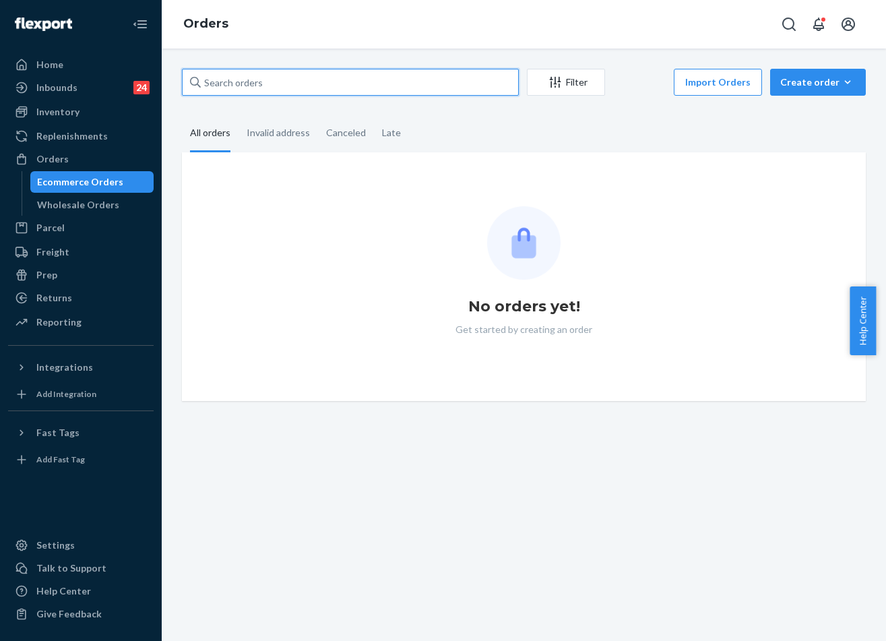
click at [253, 94] on input "text" at bounding box center [350, 82] width 337 height 27
paste input "#255136594"
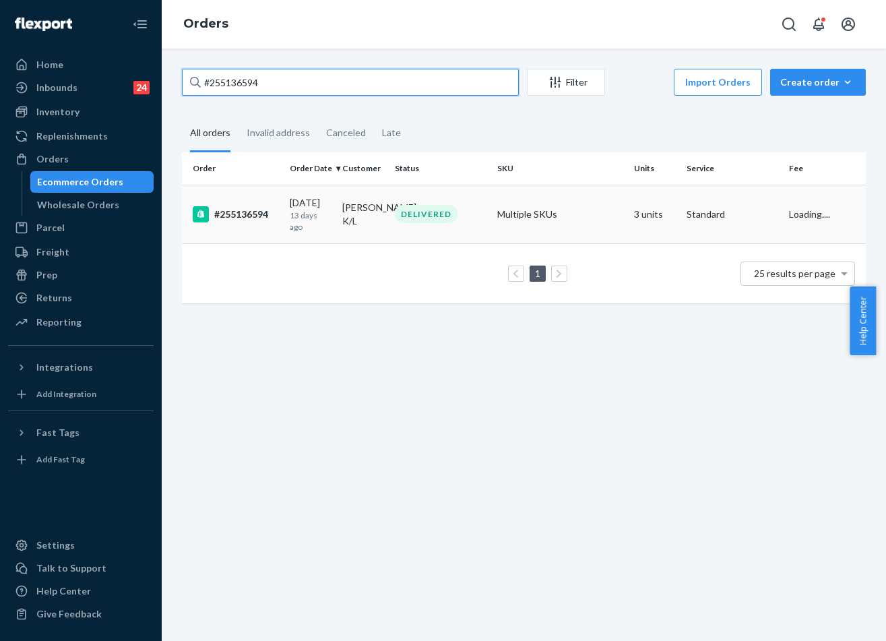
type input "#255136594"
click at [389, 218] on td "DELIVERED" at bounding box center [440, 214] width 102 height 59
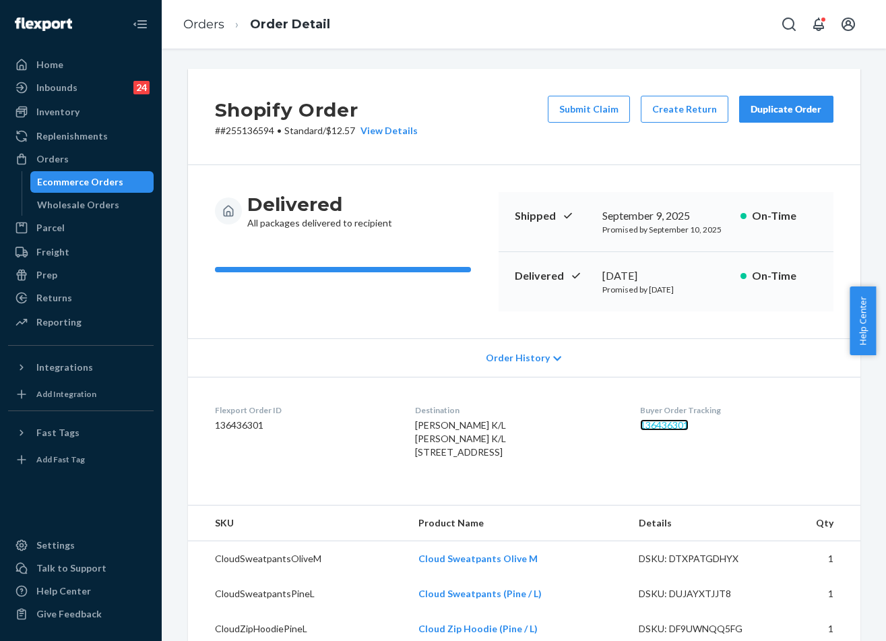
click at [678, 421] on link "136436301" at bounding box center [664, 424] width 49 height 11
click at [222, 31] on link "Orders" at bounding box center [203, 24] width 41 height 15
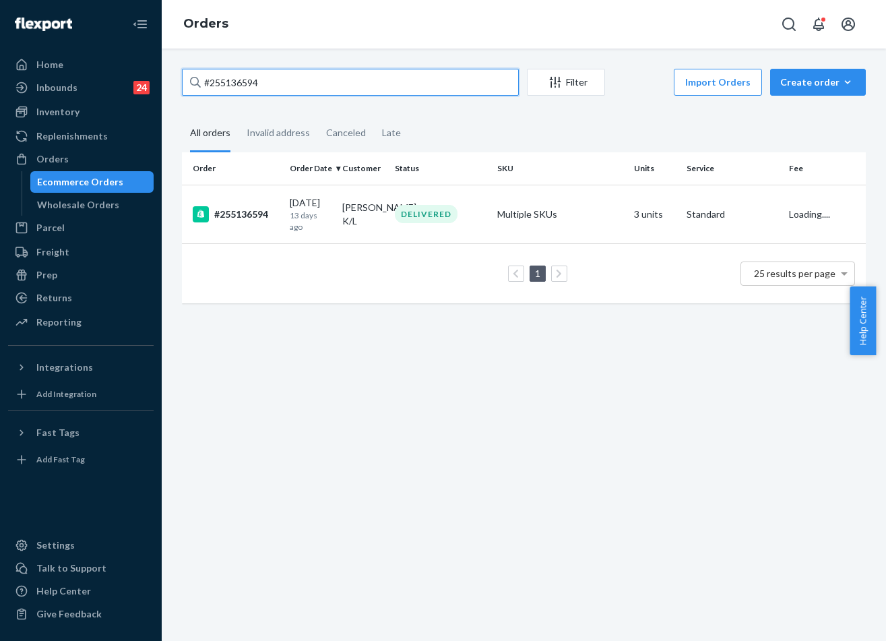
click at [330, 69] on input "#255136594" at bounding box center [350, 82] width 337 height 27
paste input "26753"
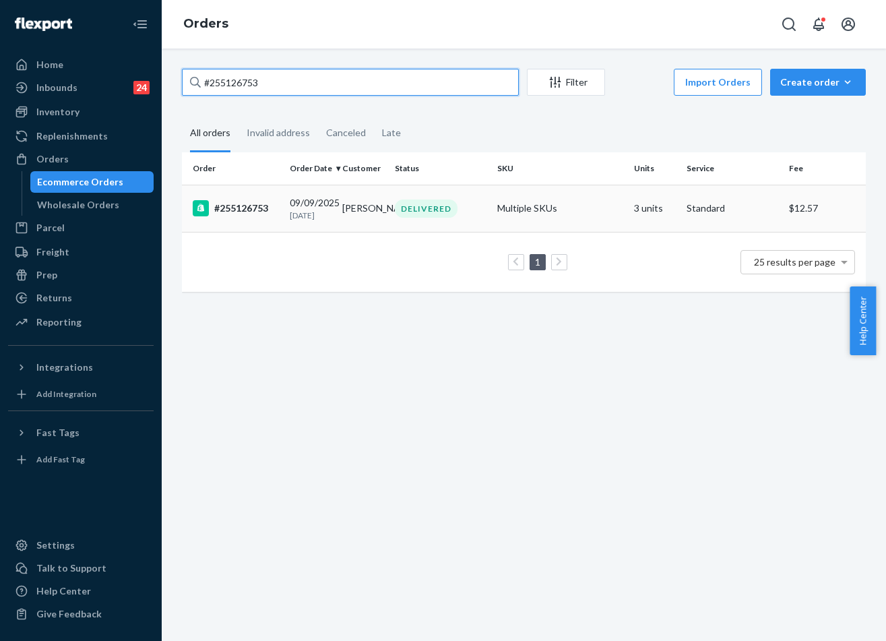
type input "#255126753"
click at [498, 222] on td "Multiple SKUs" at bounding box center [560, 208] width 137 height 47
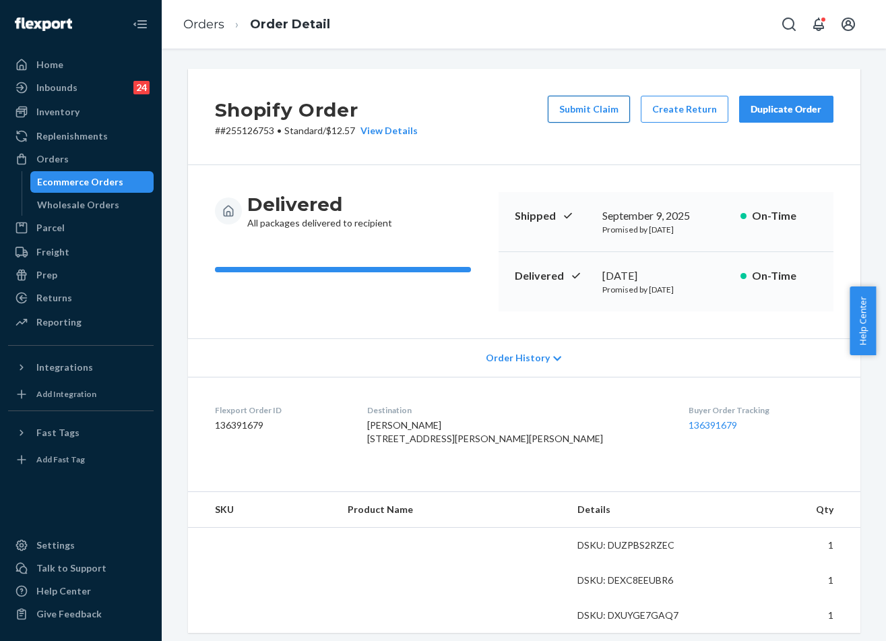
click at [592, 117] on button "Submit Claim" at bounding box center [589, 109] width 82 height 27
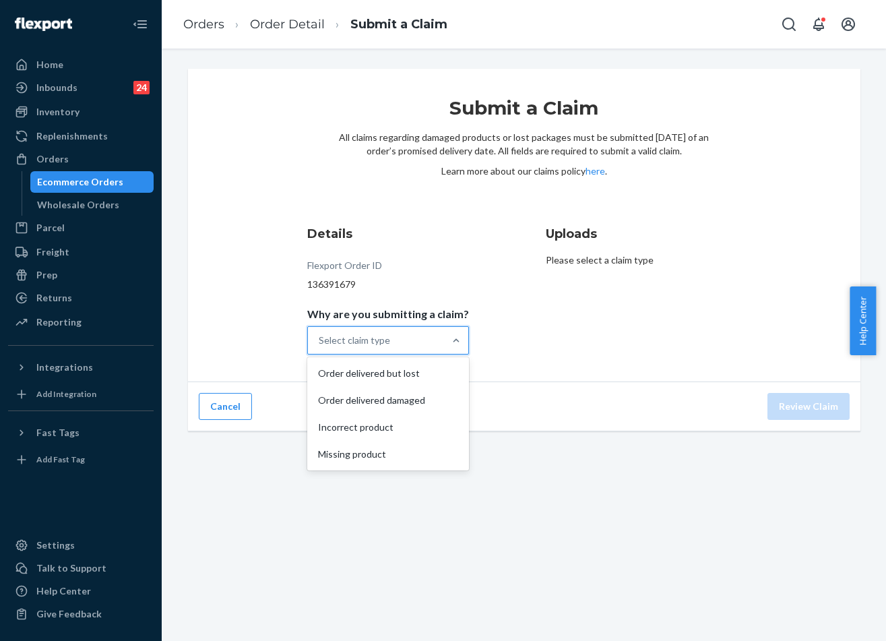
click at [416, 342] on div "Select claim type" at bounding box center [376, 340] width 136 height 27
click at [320, 342] on input "Why are you submitting a claim? option Order delivered but lost focused, 1 of 4…" at bounding box center [319, 340] width 1 height 13
click at [383, 455] on div "Missing product" at bounding box center [388, 454] width 156 height 27
click at [320, 347] on input "Why are you submitting a claim? option Missing product focused, 0 of 4. 4 resul…" at bounding box center [319, 340] width 1 height 13
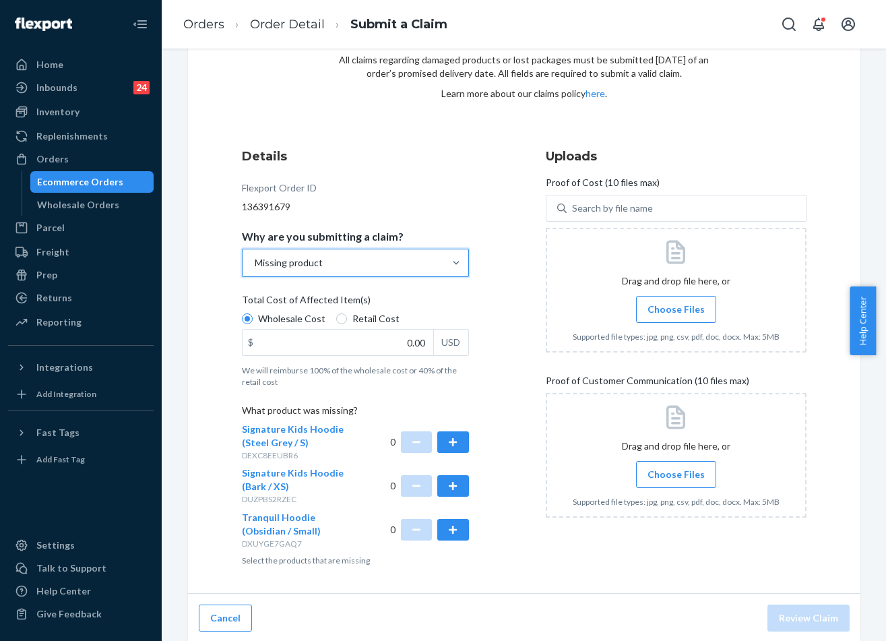
scroll to position [80, 0]
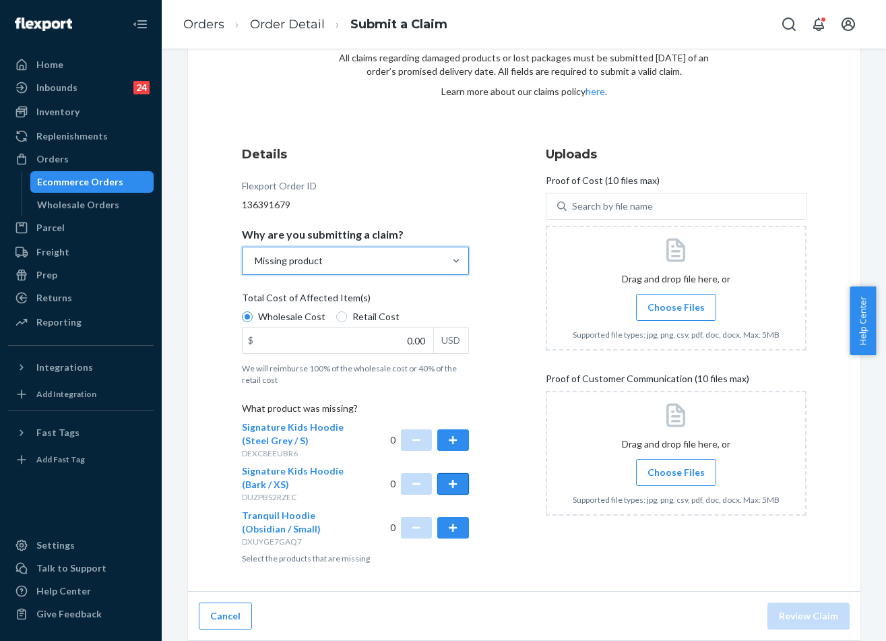
click at [449, 485] on button "button" at bounding box center [452, 484] width 31 height 22
click at [668, 303] on span "Choose Files" at bounding box center [676, 307] width 57 height 13
click at [676, 303] on input "Choose Files" at bounding box center [676, 307] width 1 height 15
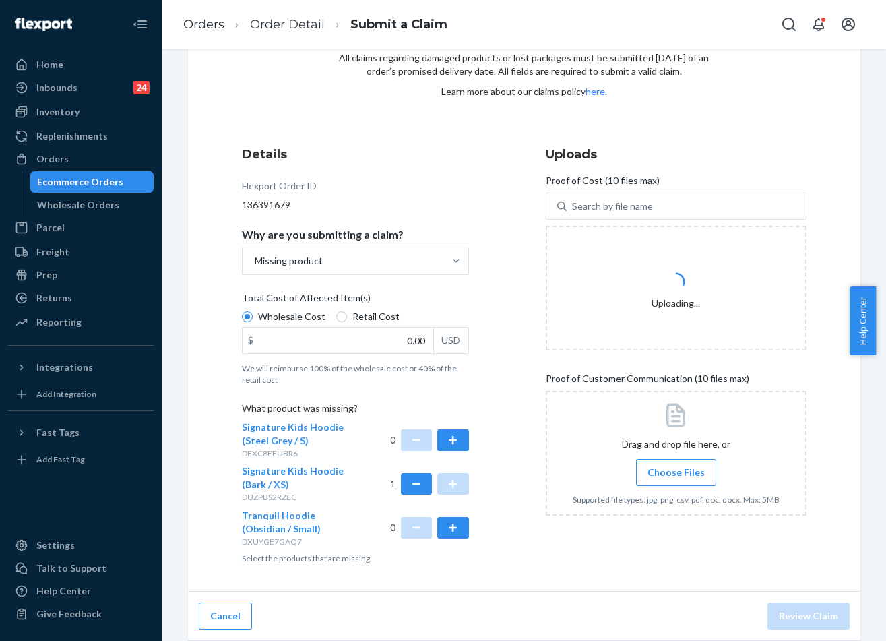
click at [666, 478] on span "Choose Files" at bounding box center [676, 472] width 57 height 13
click at [676, 478] on input "Choose Files" at bounding box center [676, 472] width 1 height 15
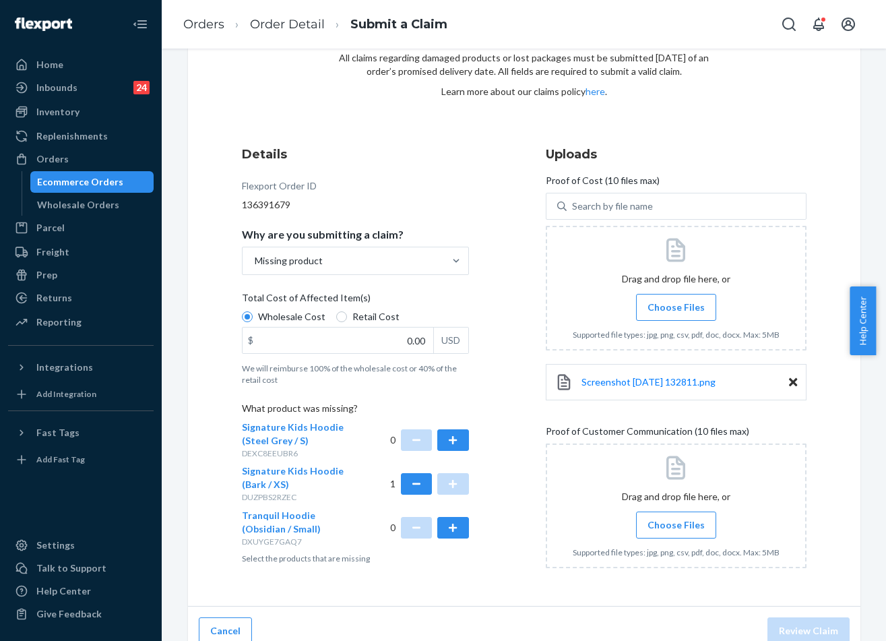
click at [671, 510] on div at bounding box center [676, 505] width 261 height 125
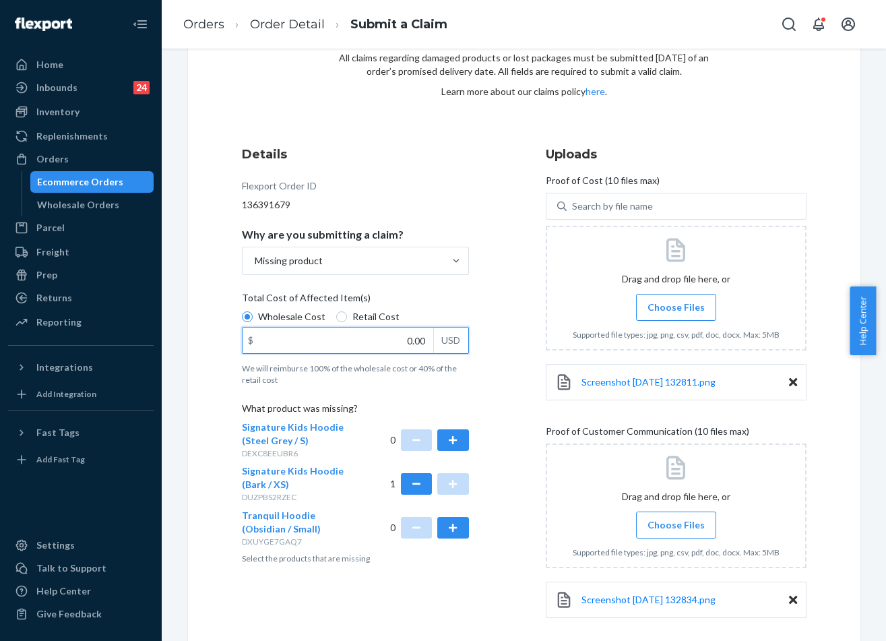
click at [405, 339] on input "0.00" at bounding box center [338, 340] width 191 height 26
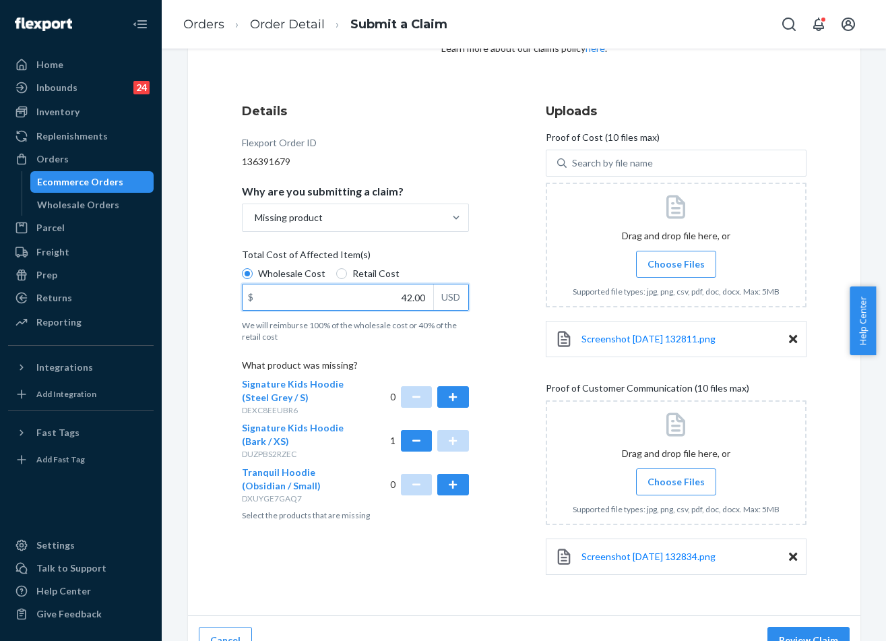
scroll to position [147, 0]
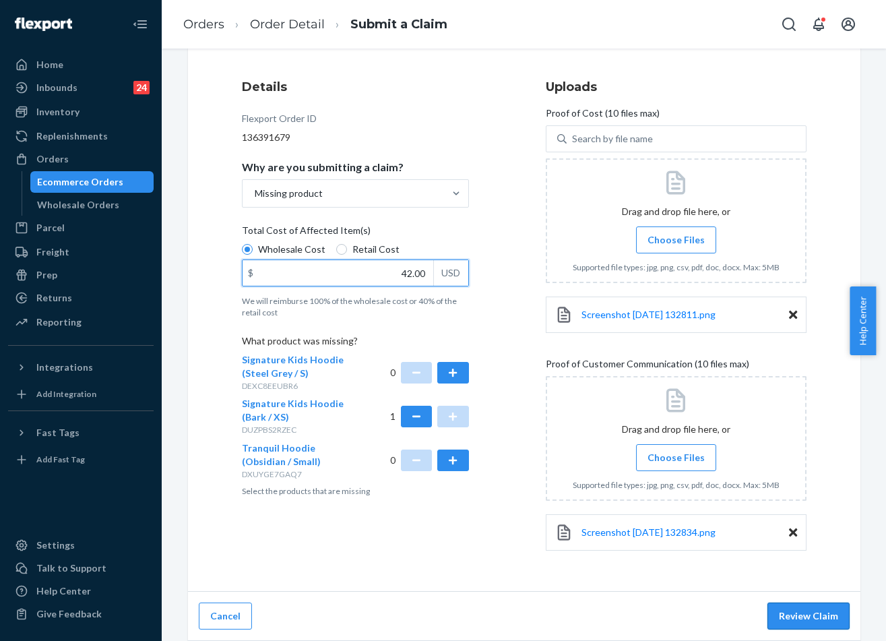
type input "42.00"
click at [794, 621] on button "Review Claim" at bounding box center [809, 615] width 82 height 27
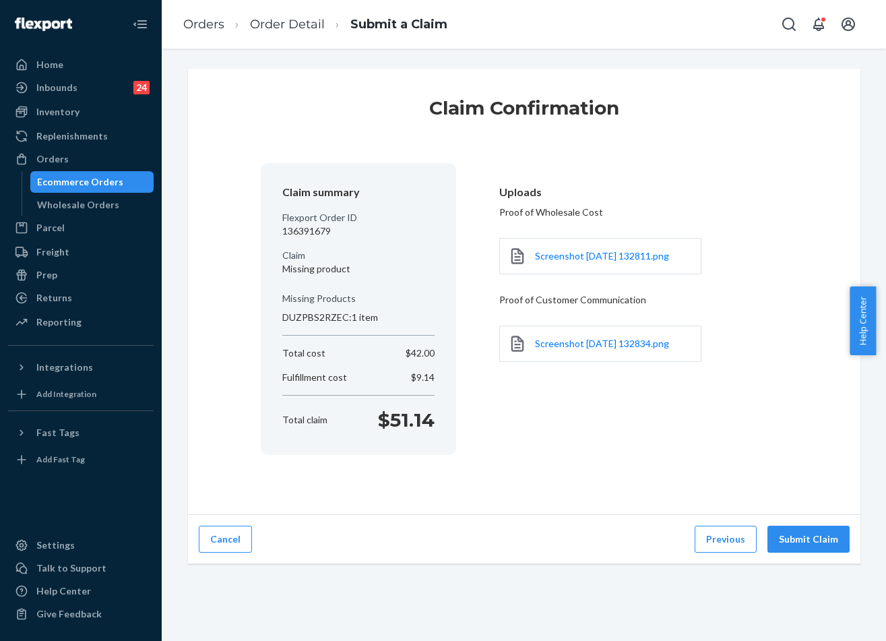
scroll to position [0, 0]
click at [706, 536] on button "Previous" at bounding box center [726, 539] width 62 height 27
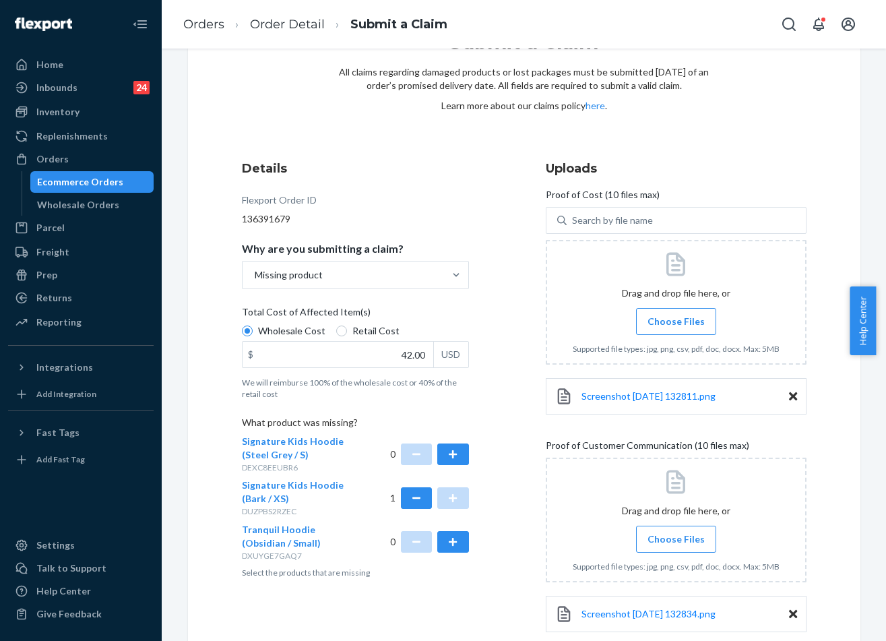
scroll to position [147, 0]
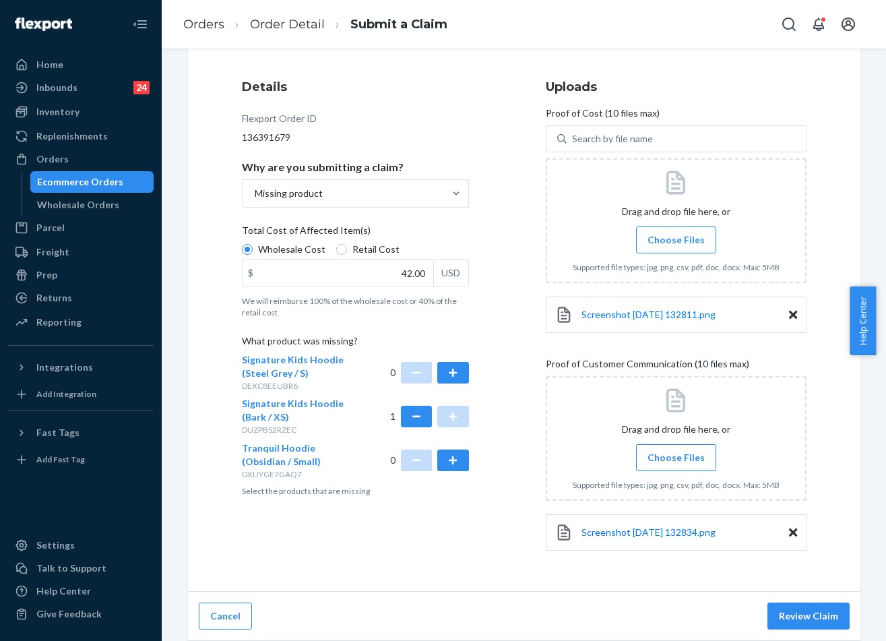
click at [677, 455] on span "Choose Files" at bounding box center [676, 457] width 57 height 13
click at [677, 455] on input "Choose Files" at bounding box center [676, 457] width 1 height 15
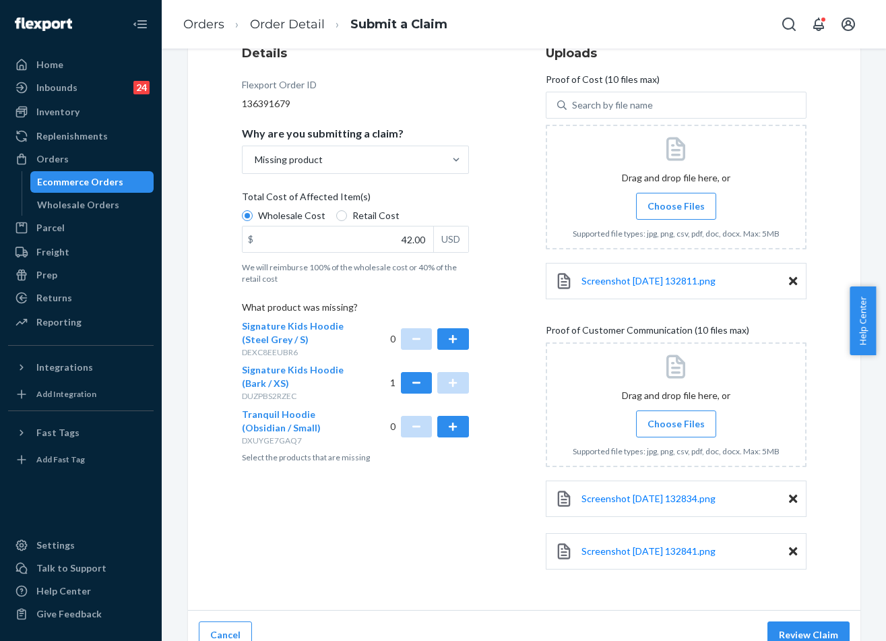
scroll to position [199, 0]
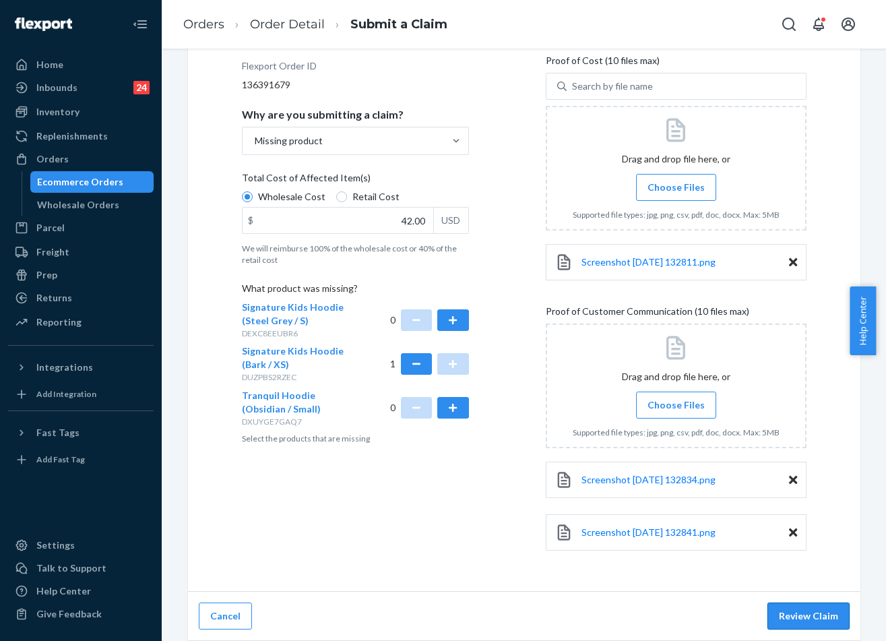
click at [793, 616] on button "Review Claim" at bounding box center [809, 615] width 82 height 27
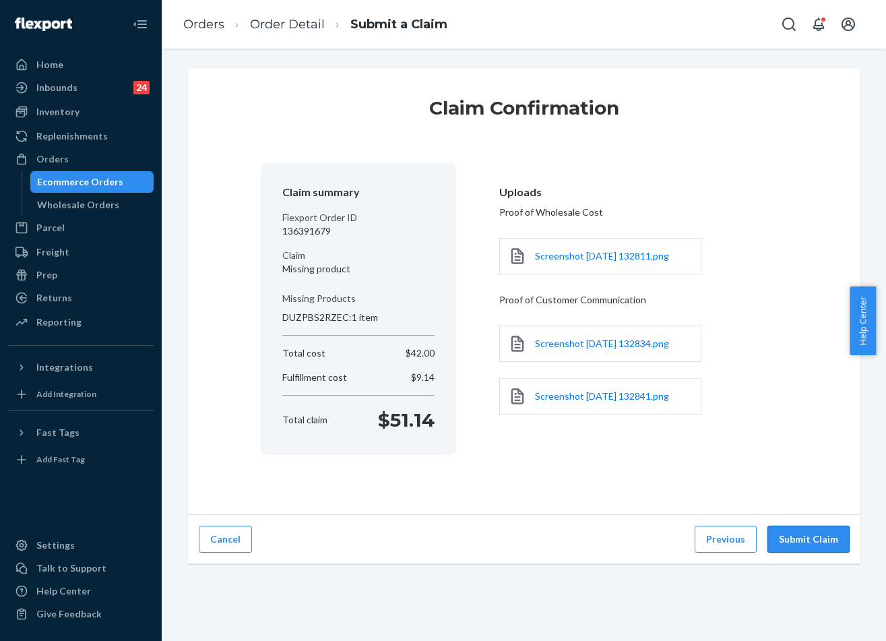
click at [823, 534] on button "Submit Claim" at bounding box center [809, 539] width 82 height 27
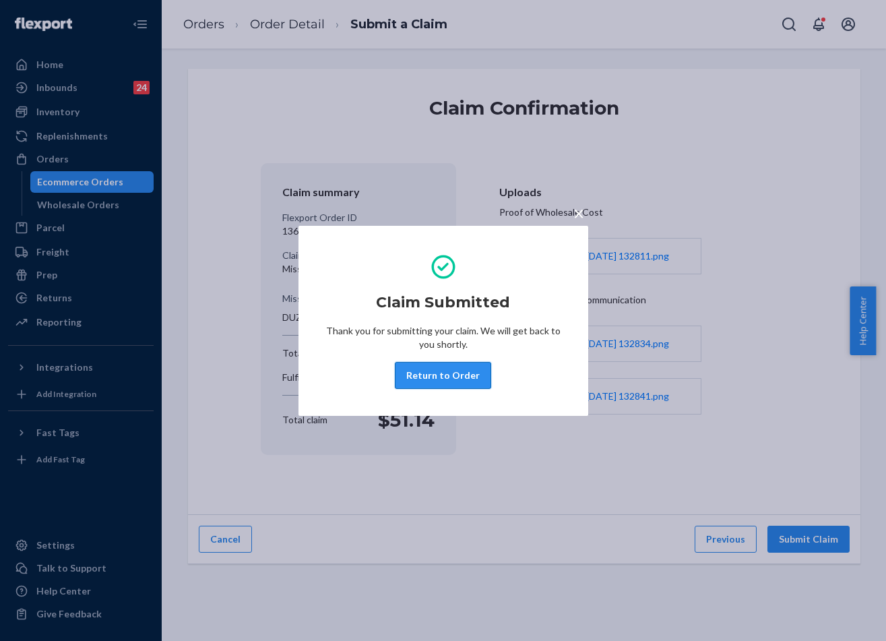
click at [427, 379] on button "Return to Order" at bounding box center [443, 375] width 96 height 27
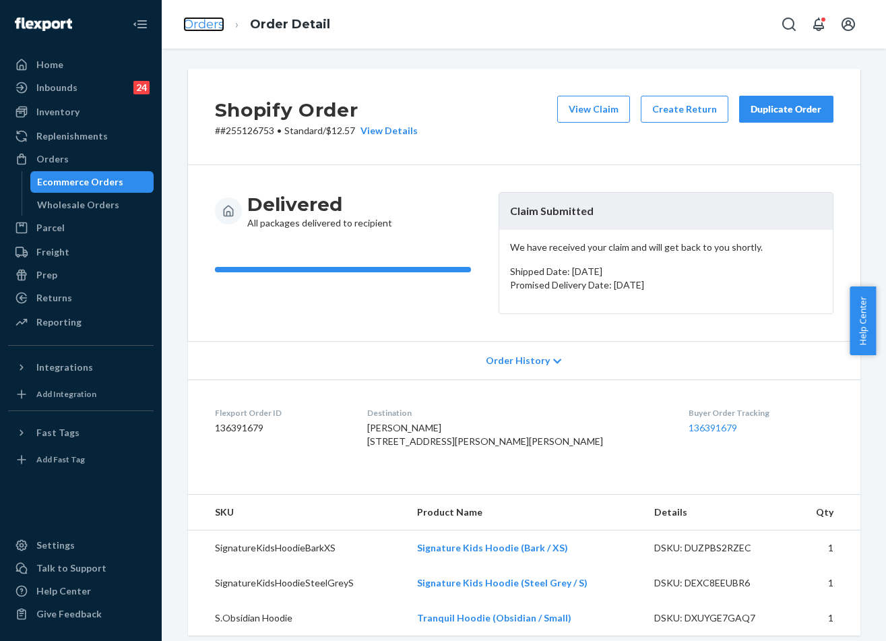
click at [208, 28] on link "Orders" at bounding box center [203, 24] width 41 height 15
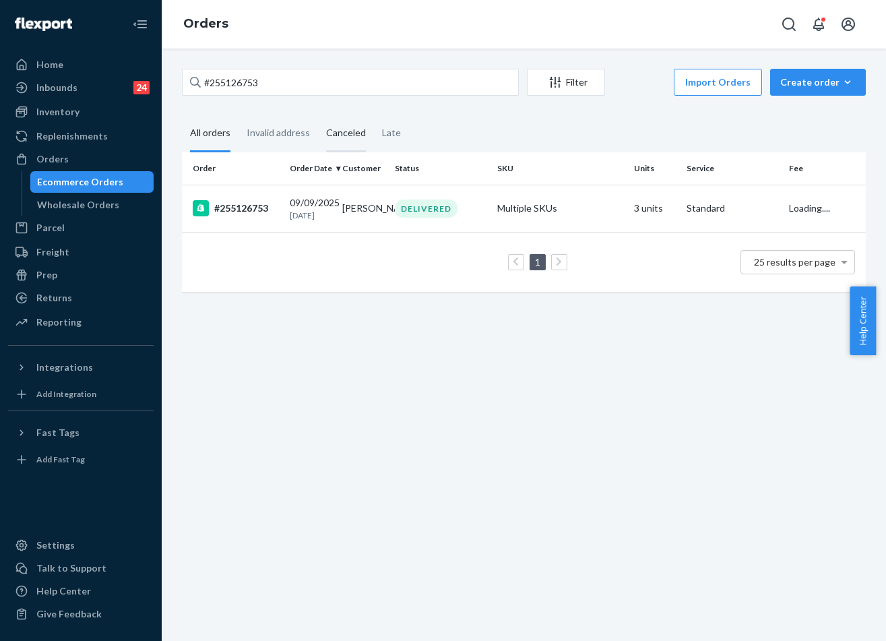
click at [334, 127] on div "Canceled" at bounding box center [346, 133] width 40 height 37
click at [318, 115] on input "Canceled" at bounding box center [318, 115] width 0 height 0
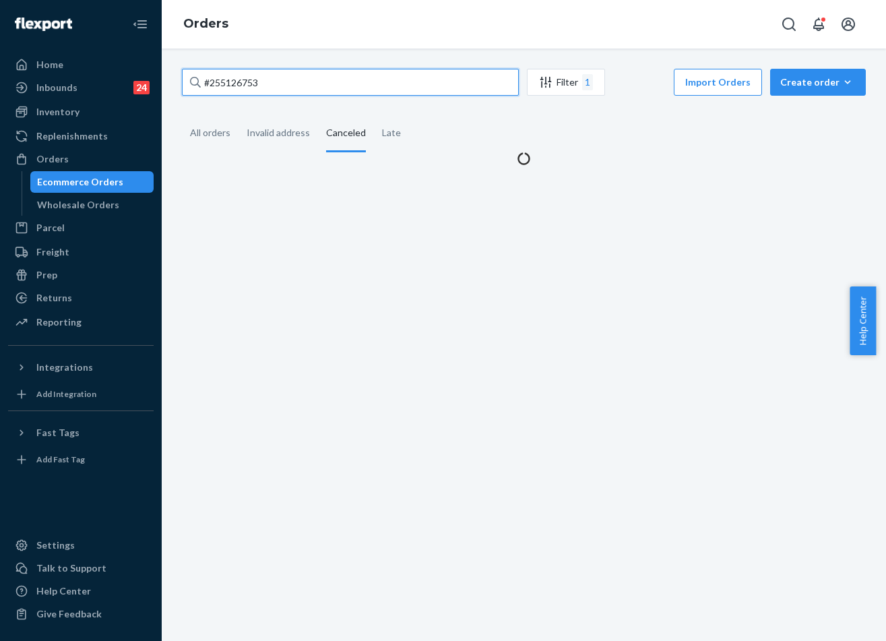
click at [352, 86] on input "#255126753" at bounding box center [350, 82] width 337 height 27
paste input "Hi JEREMY, I’ve taken a look at your order & according to the tracking, your pa…"
click at [226, 135] on div "All orders" at bounding box center [210, 133] width 40 height 37
click at [182, 115] on input "All orders" at bounding box center [182, 115] width 0 height 0
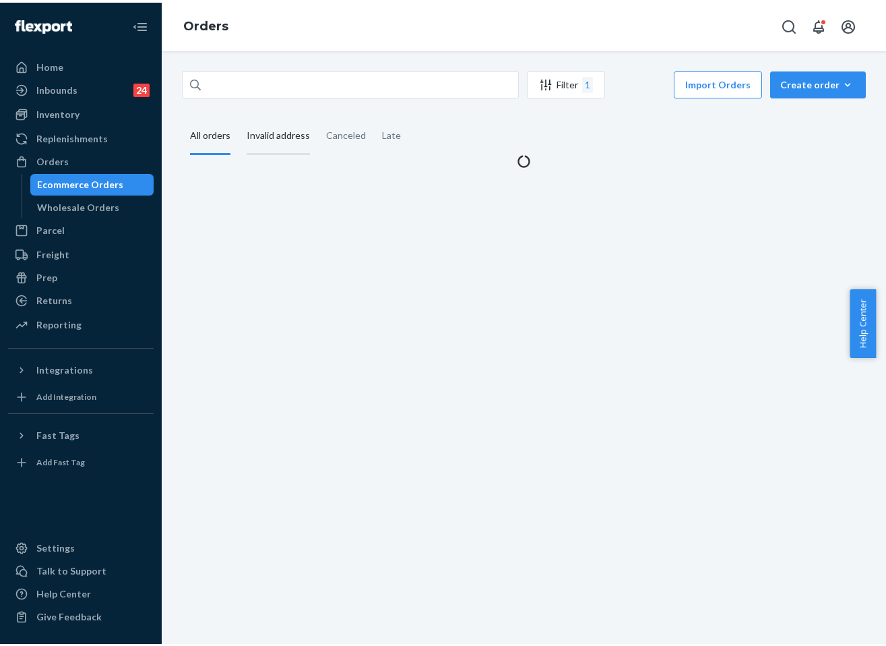
scroll to position [0, 0]
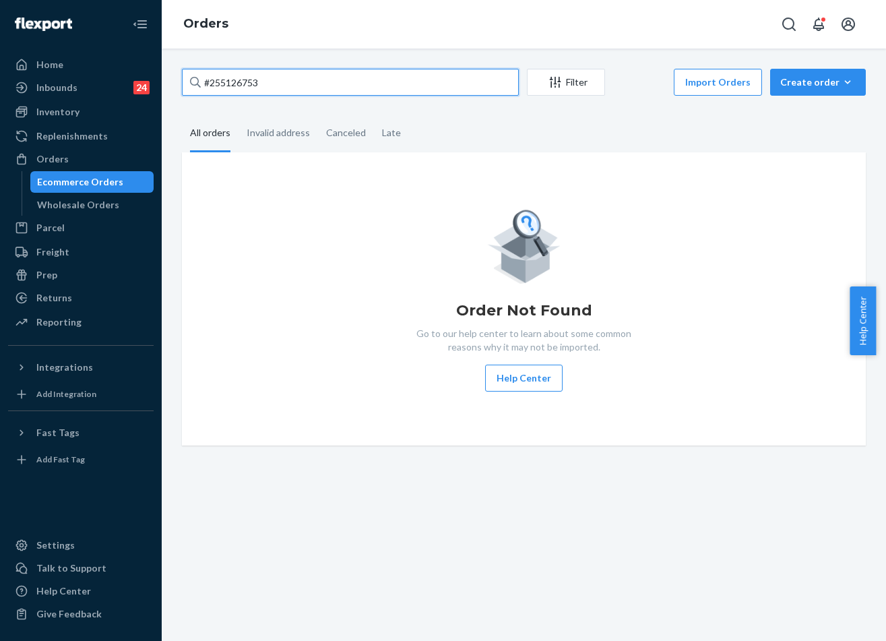
click at [268, 75] on input "#255126753" at bounding box center [350, 82] width 337 height 27
paste input "255274891"
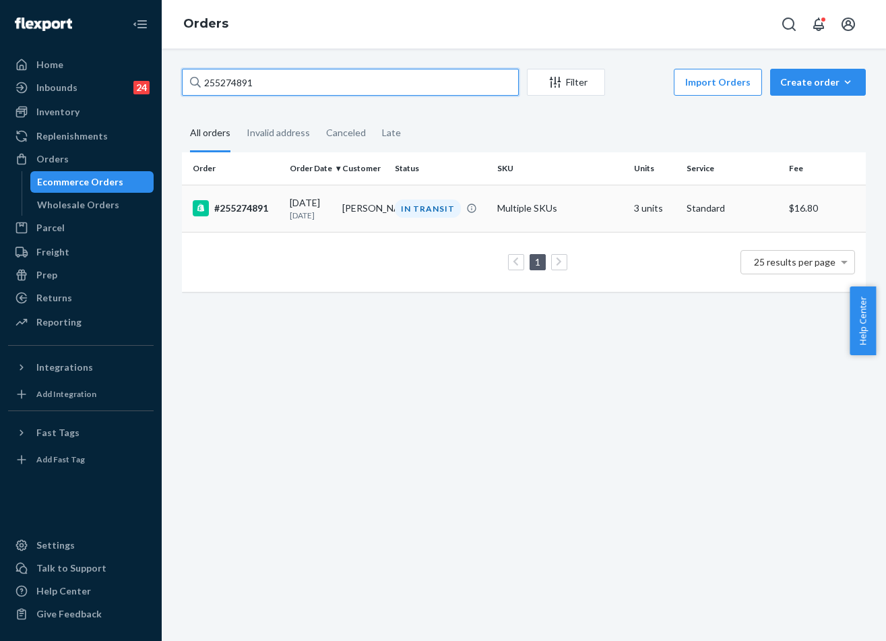
type input "255274891"
click at [375, 212] on td "Jeremy Vail" at bounding box center [363, 208] width 53 height 47
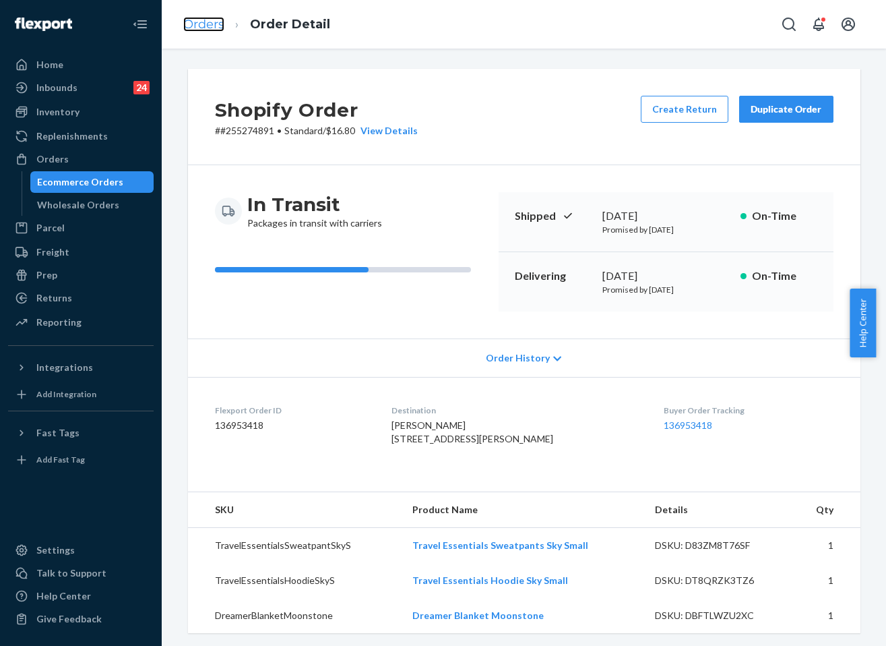
click at [220, 21] on link "Orders" at bounding box center [203, 24] width 41 height 15
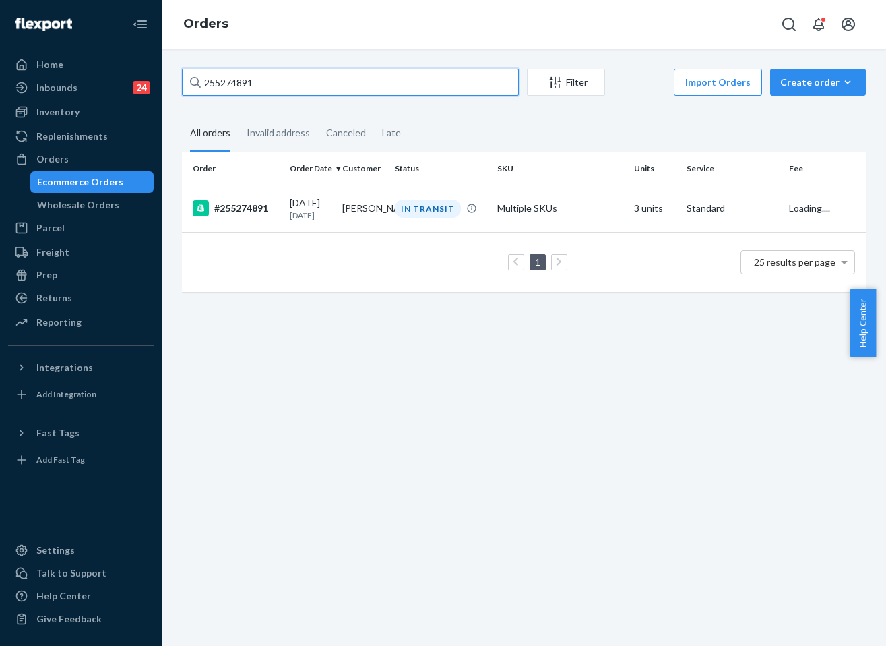
click at [338, 75] on input "255274891" at bounding box center [350, 82] width 337 height 27
paste input "11758"
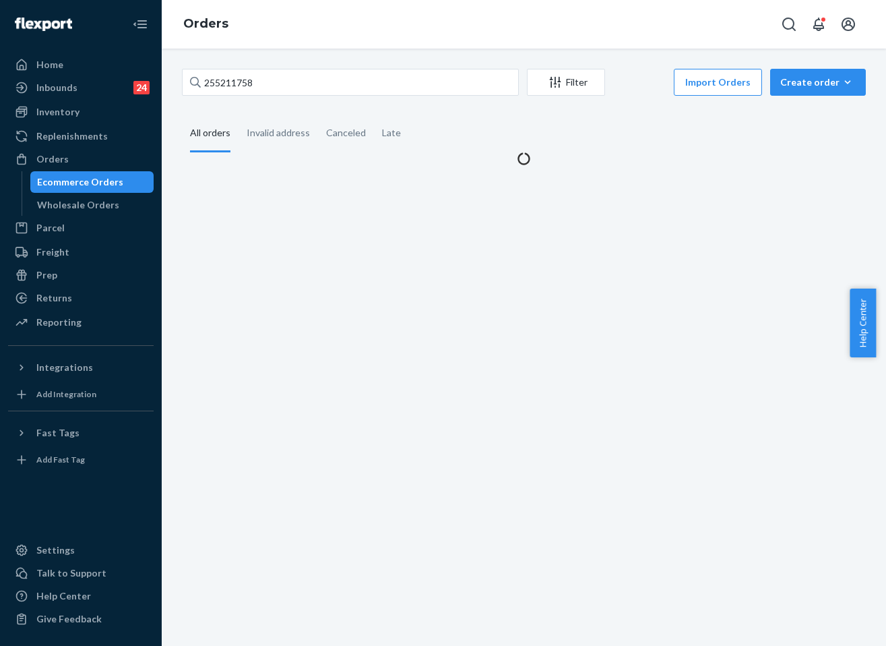
click at [491, 134] on fieldset "All orders Invalid address Canceled Late" at bounding box center [524, 133] width 684 height 37
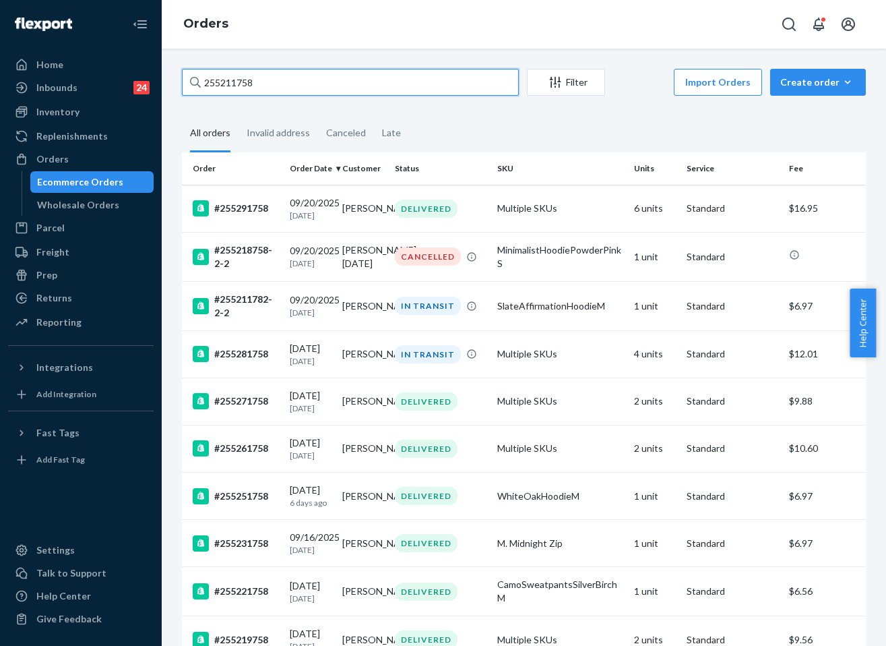
click at [446, 75] on input "255211758" at bounding box center [350, 82] width 337 height 27
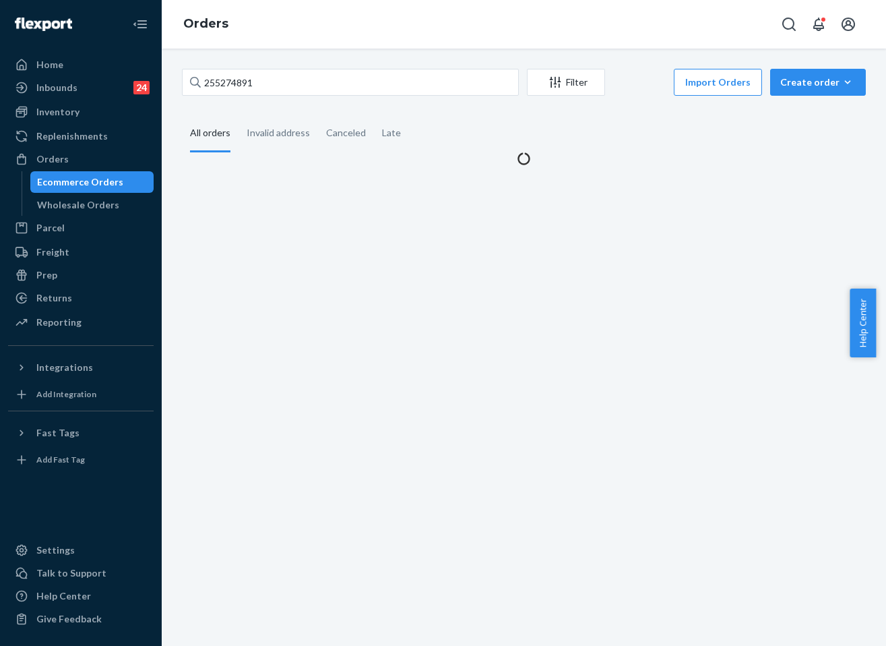
click at [486, 139] on fieldset "All orders Invalid address Canceled Late" at bounding box center [524, 133] width 684 height 37
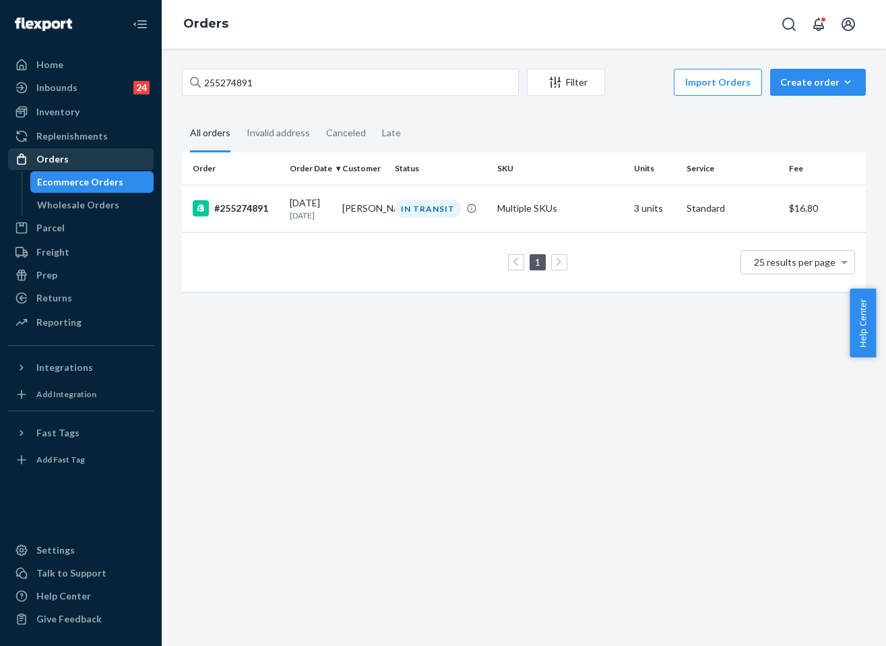
click at [80, 160] on div "Orders" at bounding box center [80, 159] width 143 height 19
click at [79, 185] on div "Ecommerce Orders" at bounding box center [80, 181] width 86 height 13
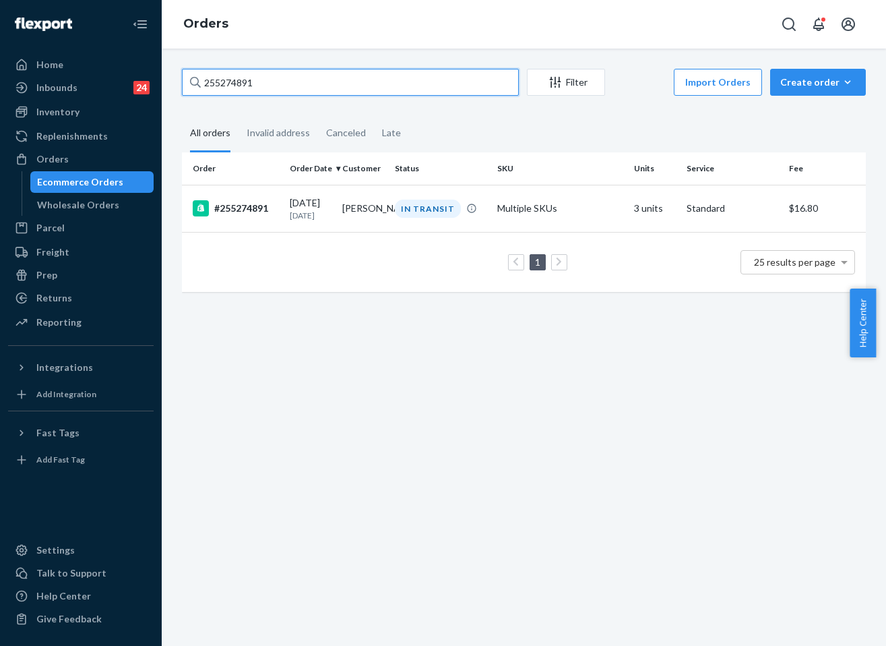
click at [253, 90] on input "255274891" at bounding box center [350, 82] width 337 height 27
paste input "11758"
type input "255211758"
click at [448, 197] on td "IN TRANSIT" at bounding box center [440, 208] width 102 height 47
